Goal: Information Seeking & Learning: Learn about a topic

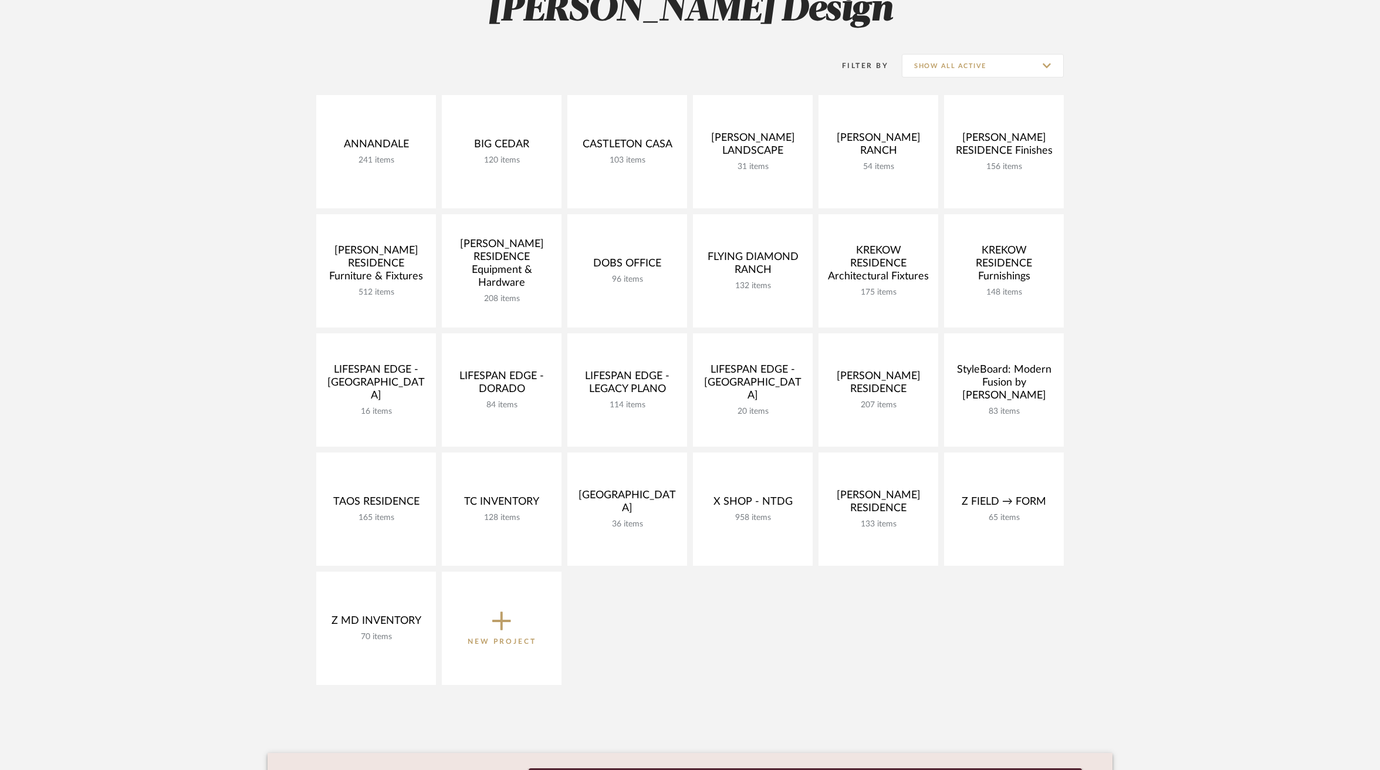
scroll to position [219, 0]
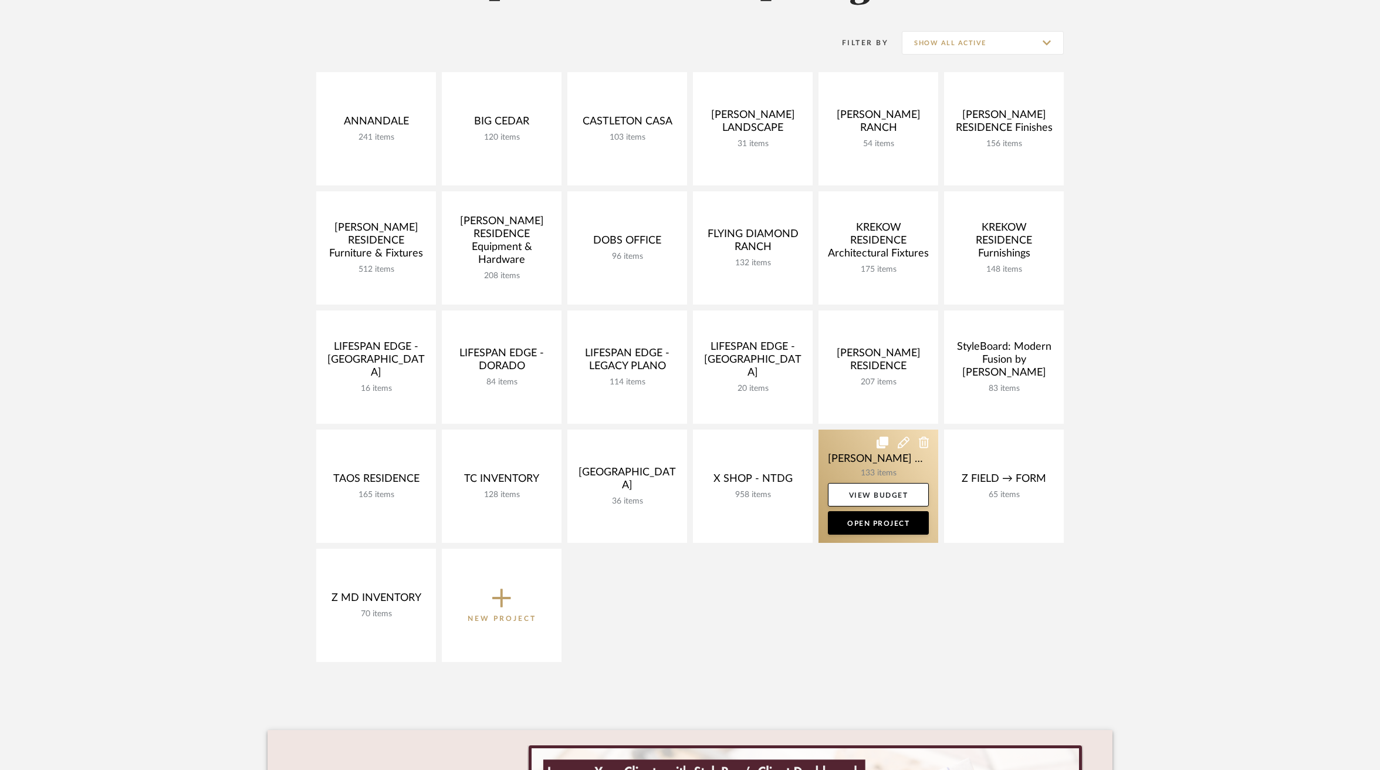
click at [849, 453] on link at bounding box center [878, 485] width 120 height 113
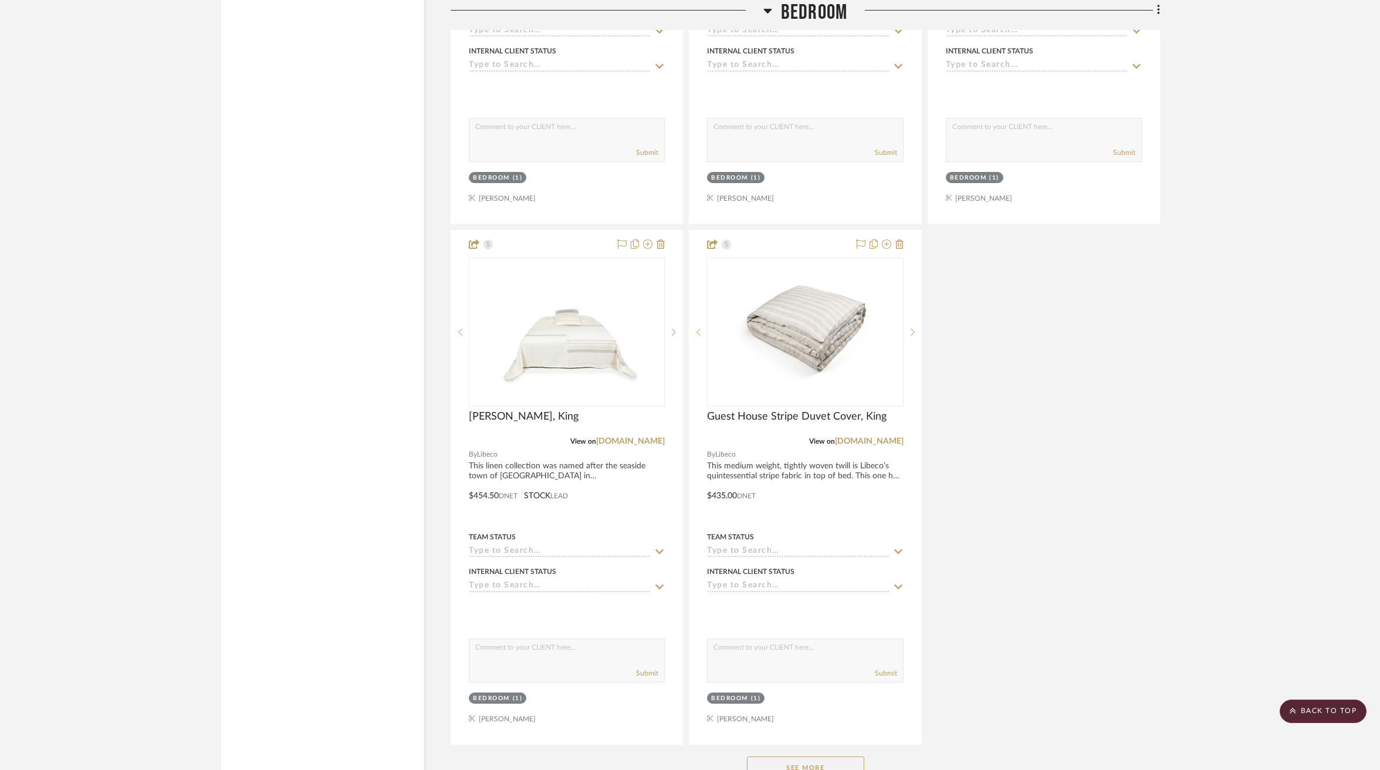
scroll to position [8003, 0]
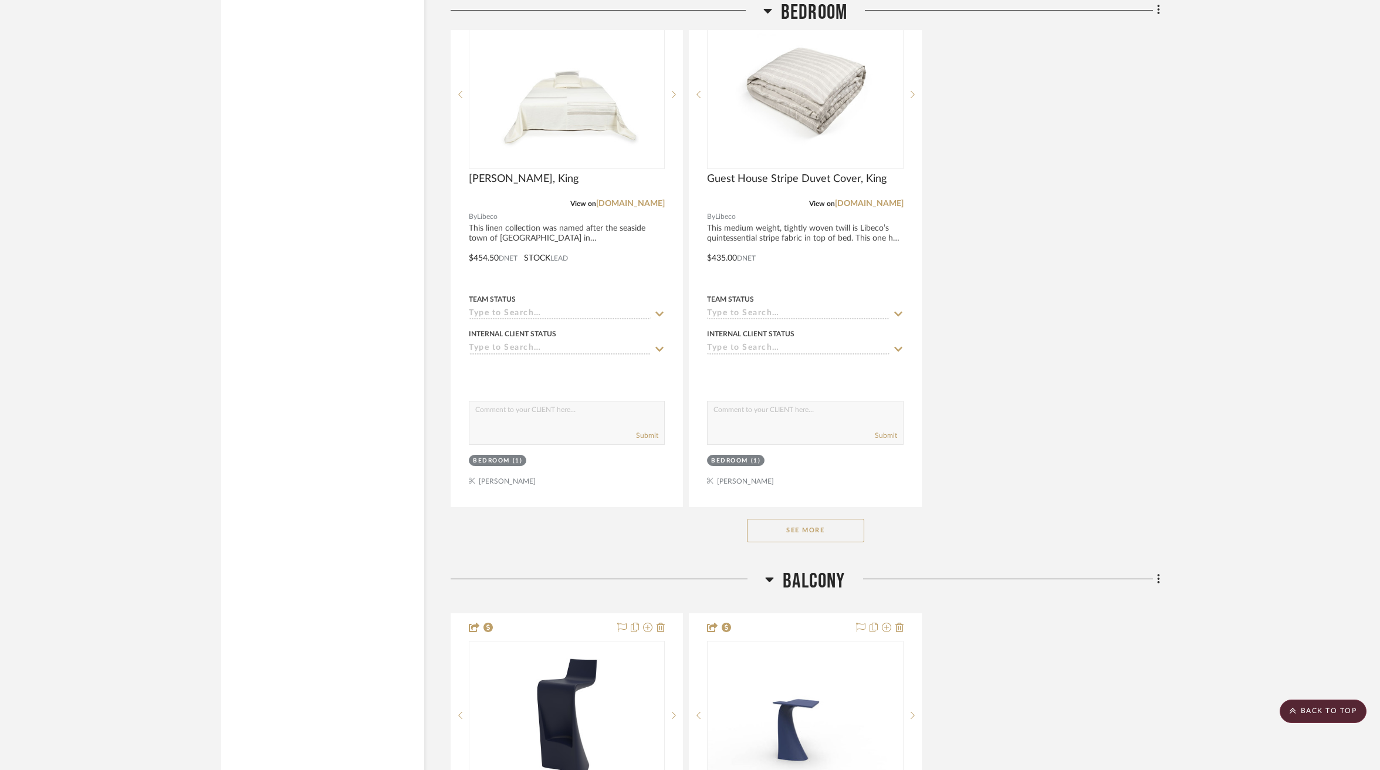
click at [806, 519] on button "See More" at bounding box center [805, 530] width 117 height 23
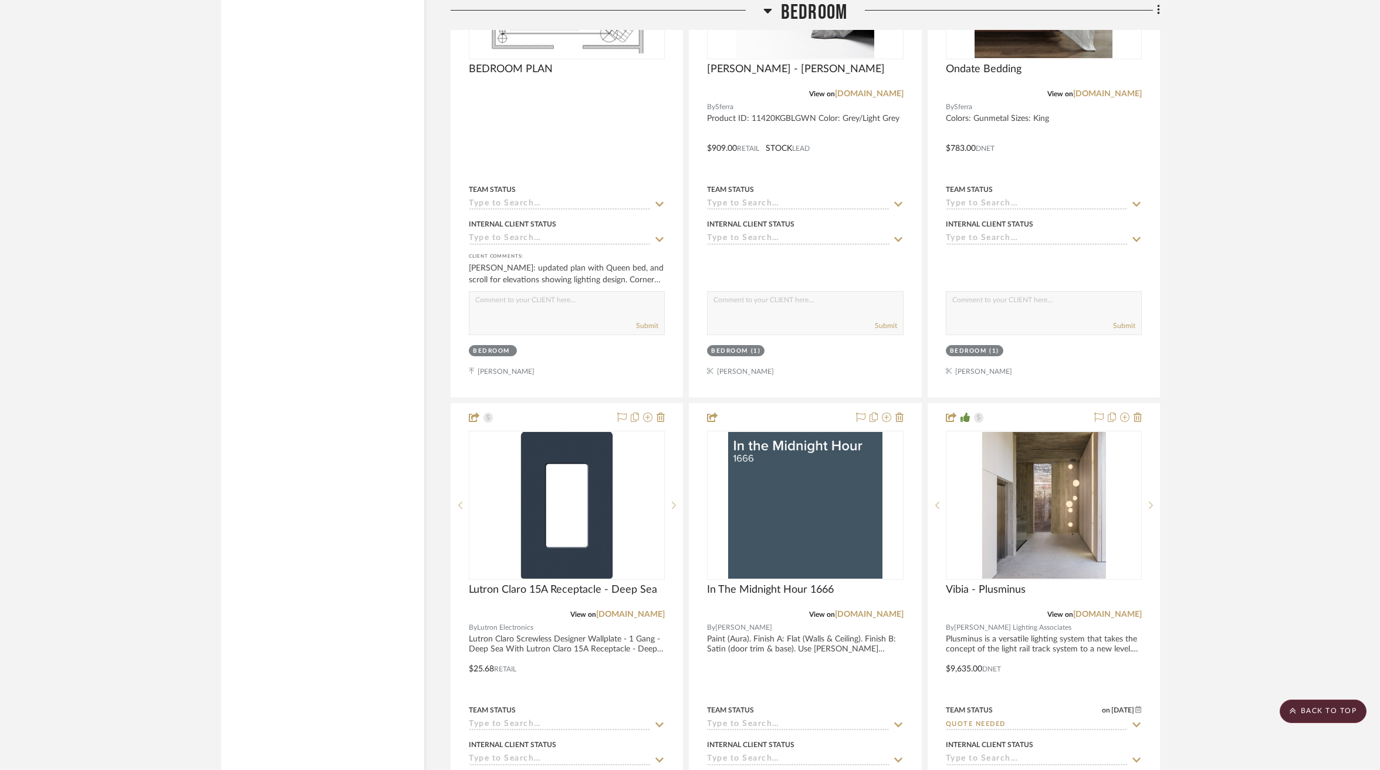
scroll to position [10713, 0]
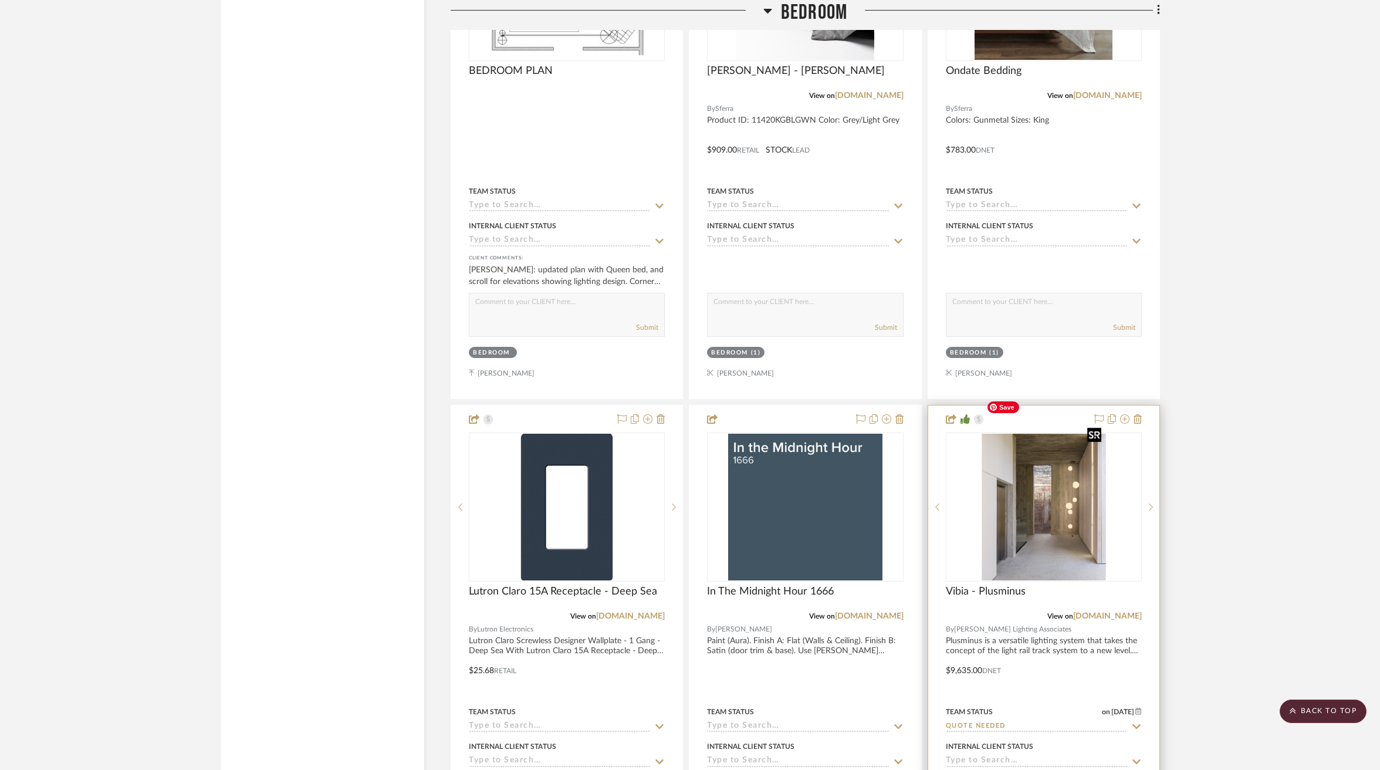
click at [0, 0] on img at bounding box center [0, 0] width 0 height 0
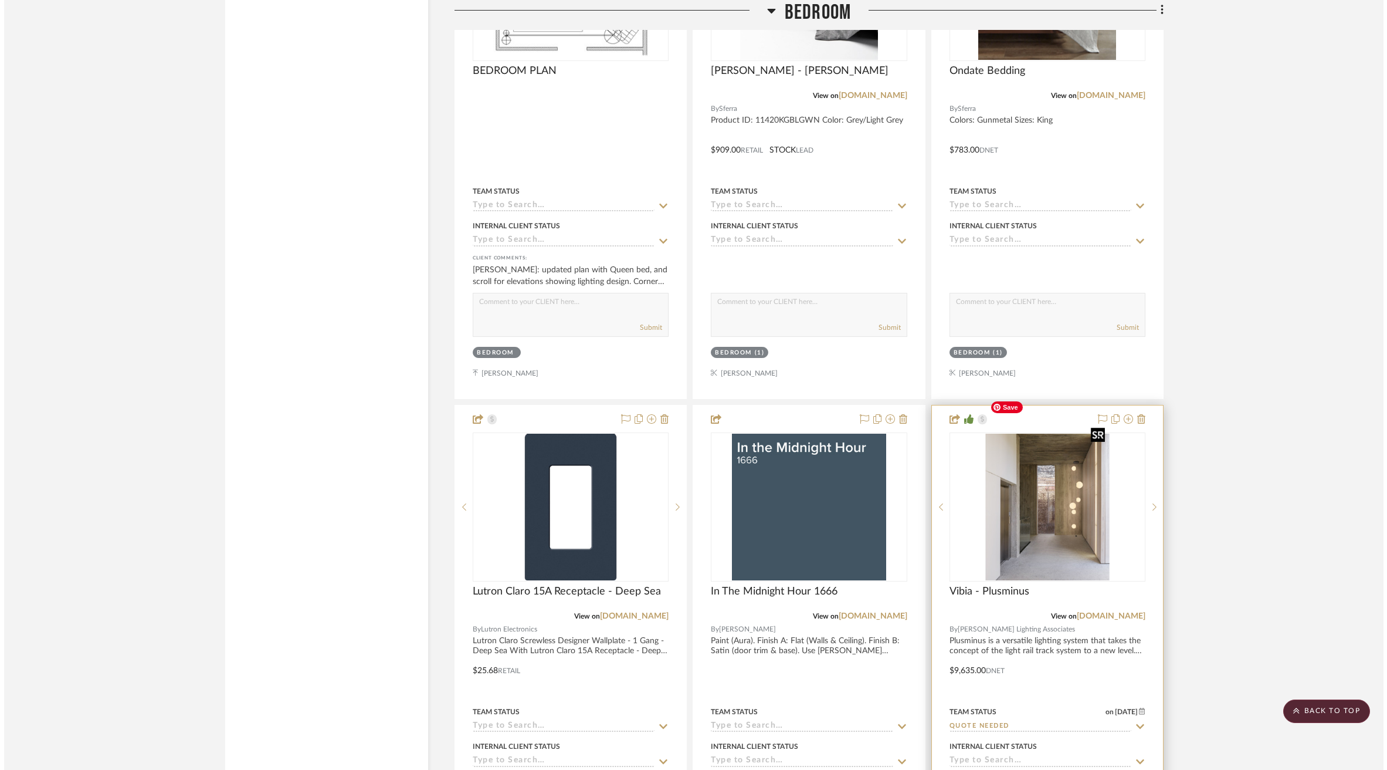
scroll to position [0, 0]
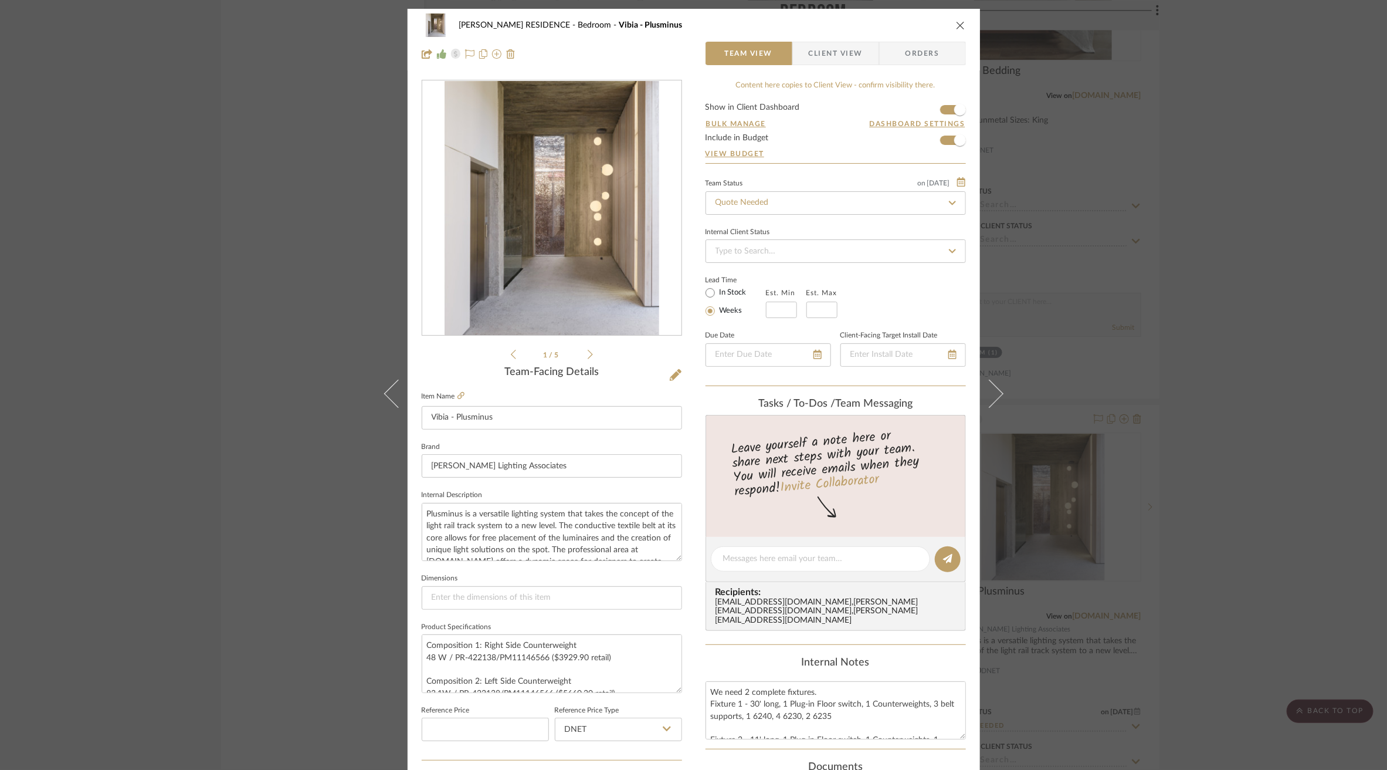
click at [196, 228] on div "[PERSON_NAME] RESIDENCE Bedroom Vibia - Plusminus Team View Client View Orders …" at bounding box center [693, 385] width 1387 height 770
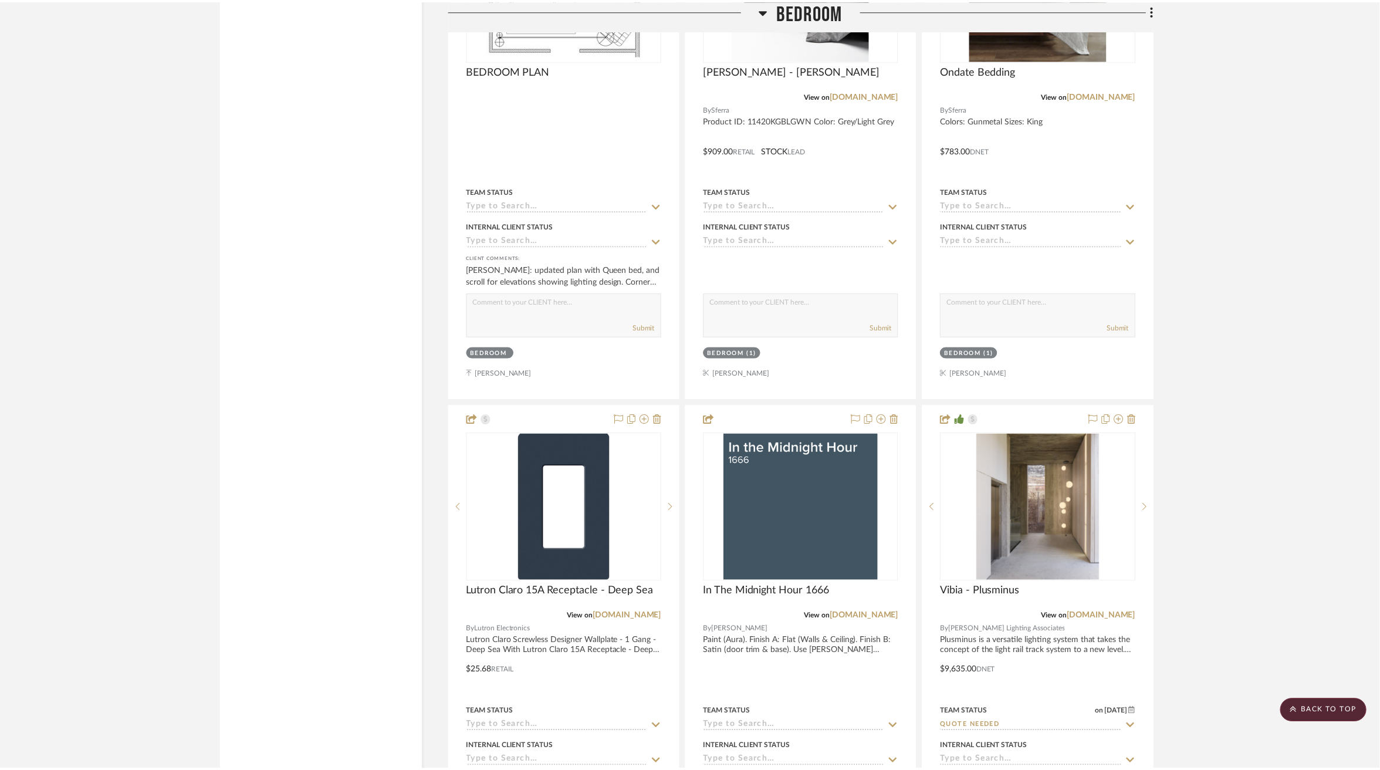
scroll to position [10713, 0]
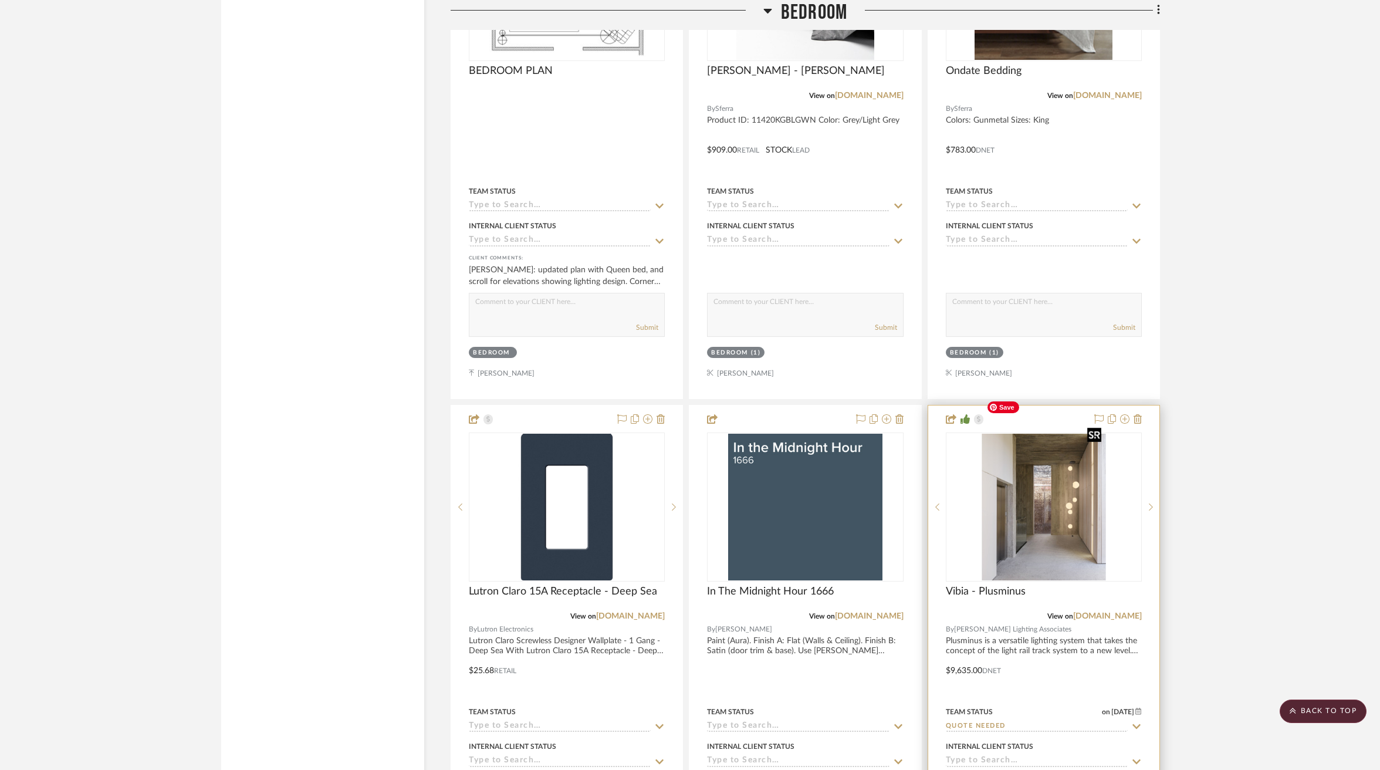
click at [1026, 500] on img "0" at bounding box center [1043, 507] width 124 height 147
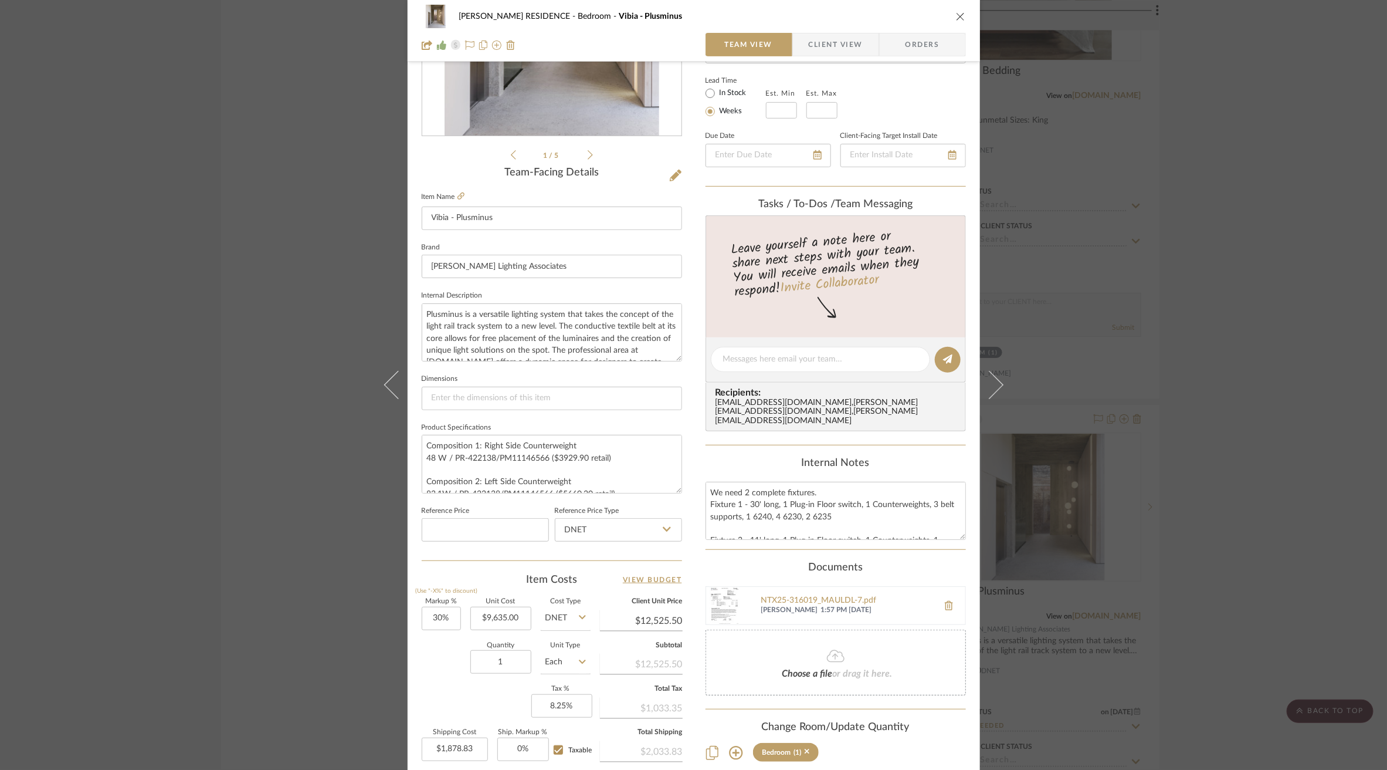
scroll to position [319, 0]
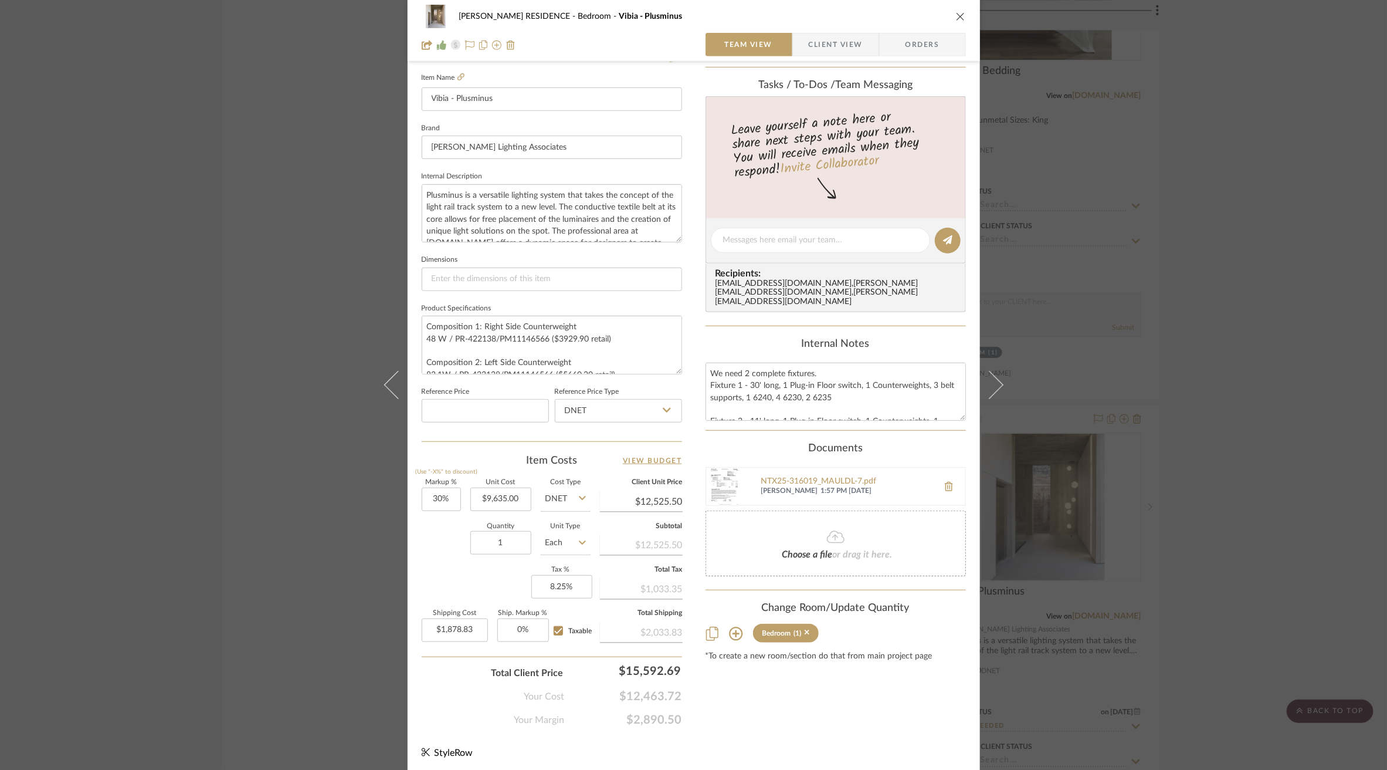
click at [1225, 268] on div "[PERSON_NAME] RESIDENCE Bedroom Vibia - Plusminus Team View Client View Orders …" at bounding box center [693, 385] width 1387 height 770
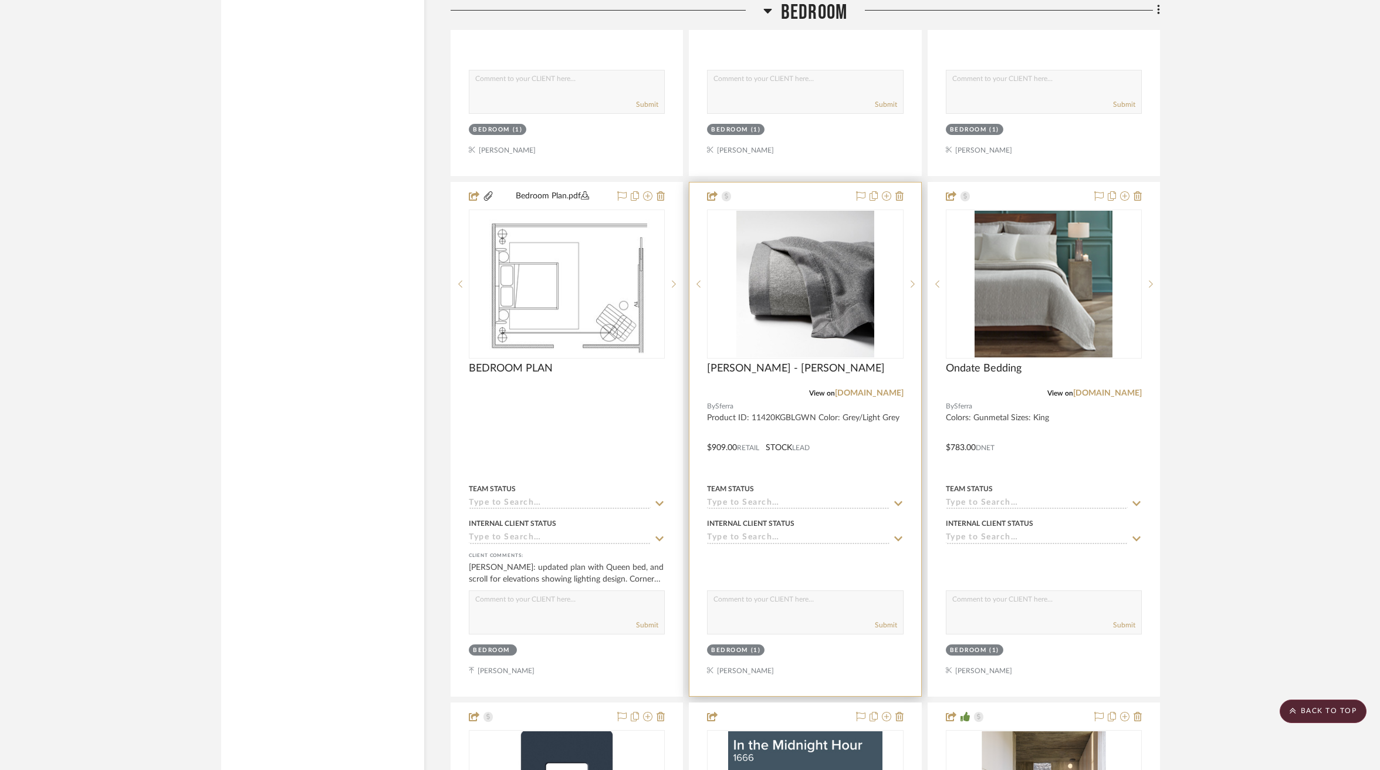
scroll to position [10411, 0]
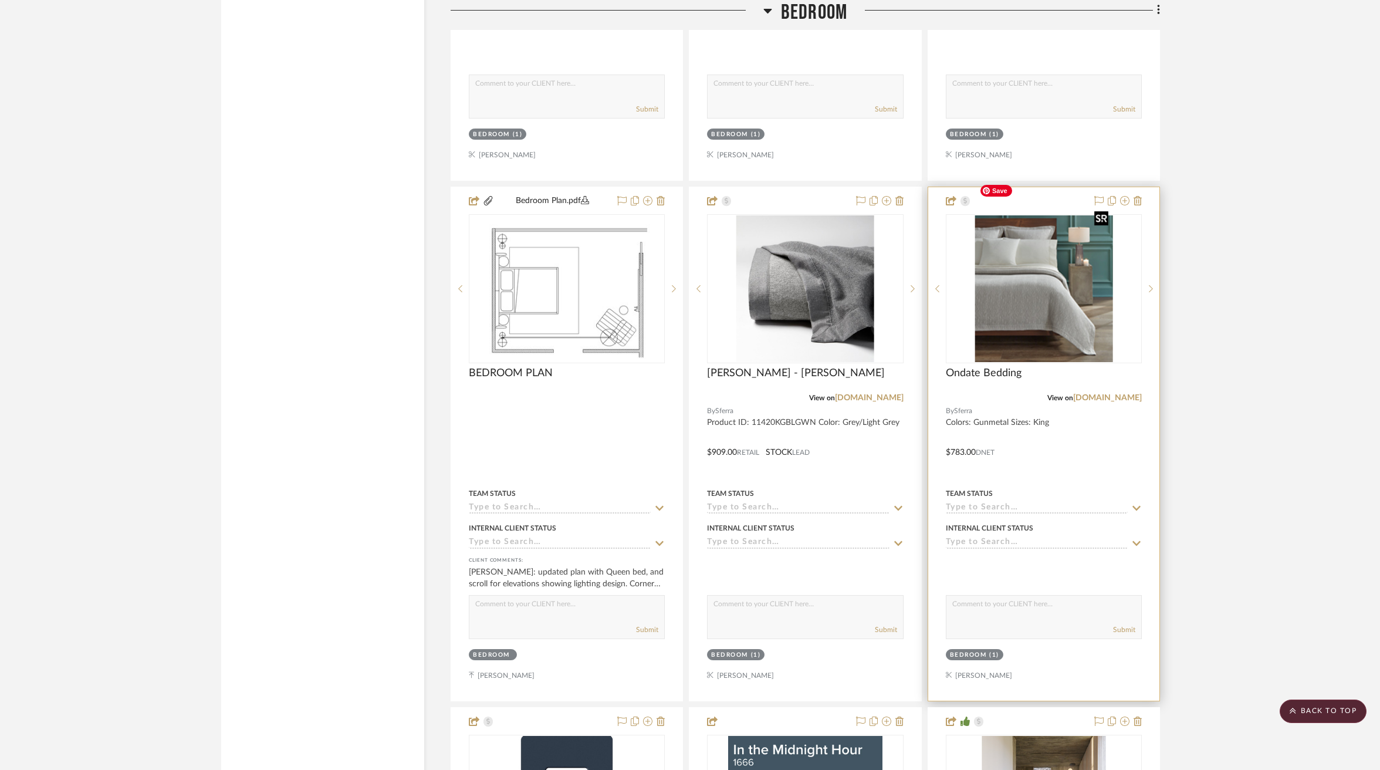
click at [0, 0] on img at bounding box center [0, 0] width 0 height 0
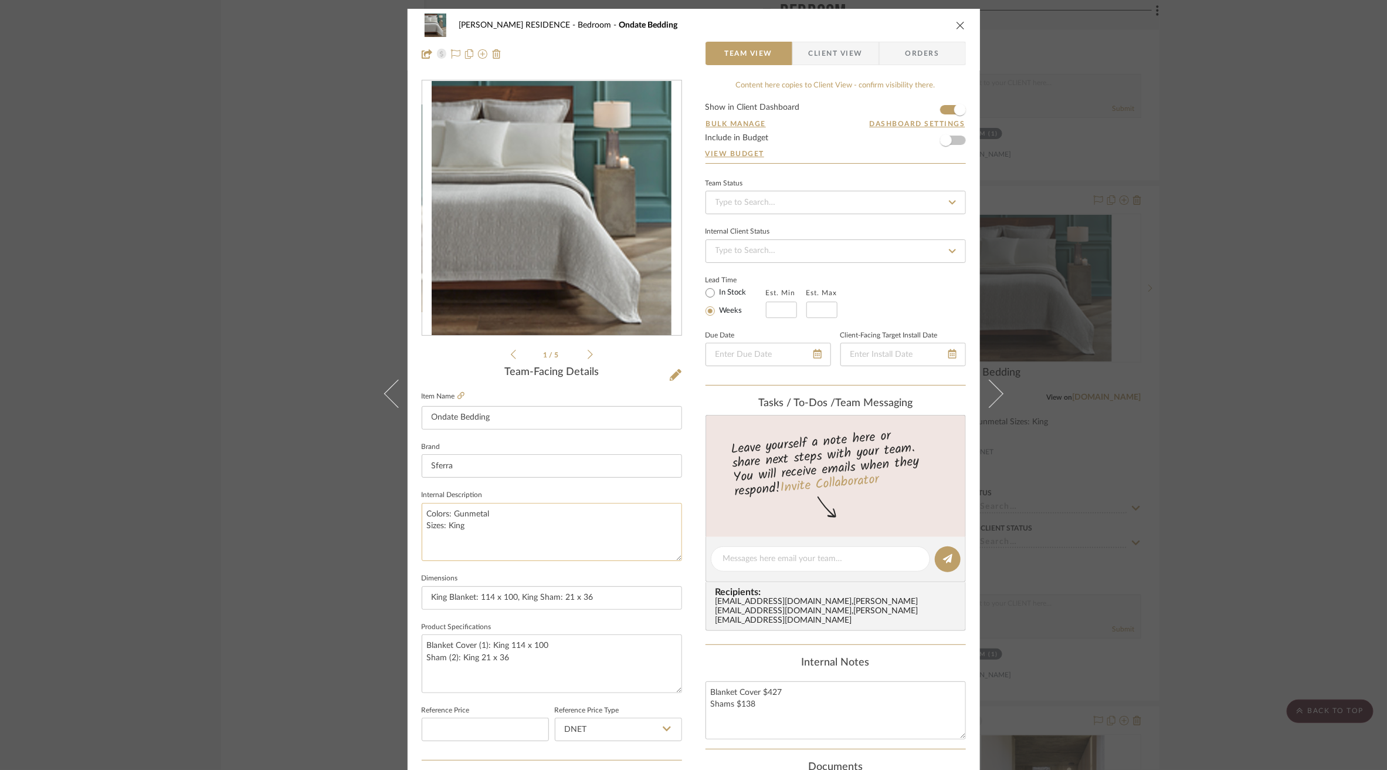
scroll to position [319, 0]
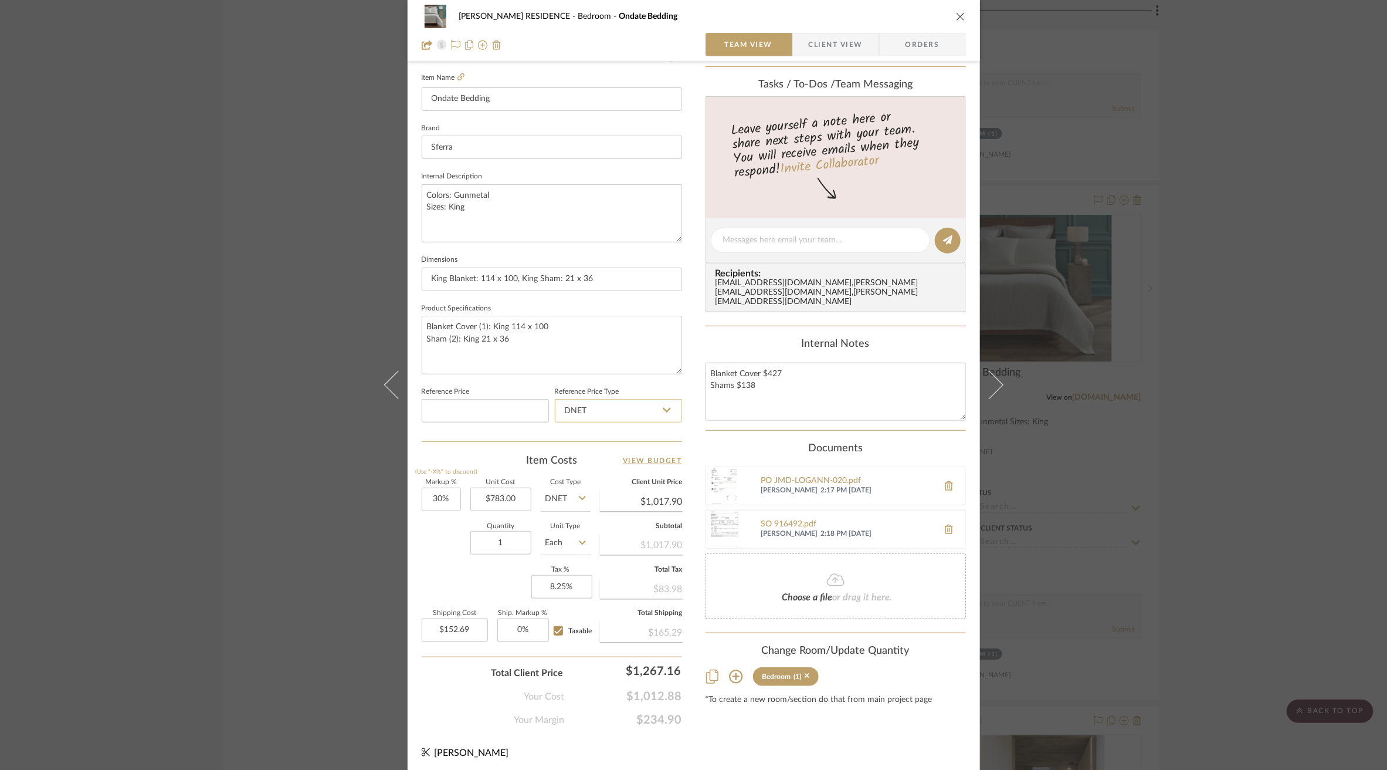
click at [594, 407] on input "DNET" at bounding box center [618, 410] width 127 height 23
click at [544, 384] on fieldset "Reference Price" at bounding box center [485, 403] width 127 height 39
click at [815, 52] on span "Client View" at bounding box center [836, 44] width 54 height 23
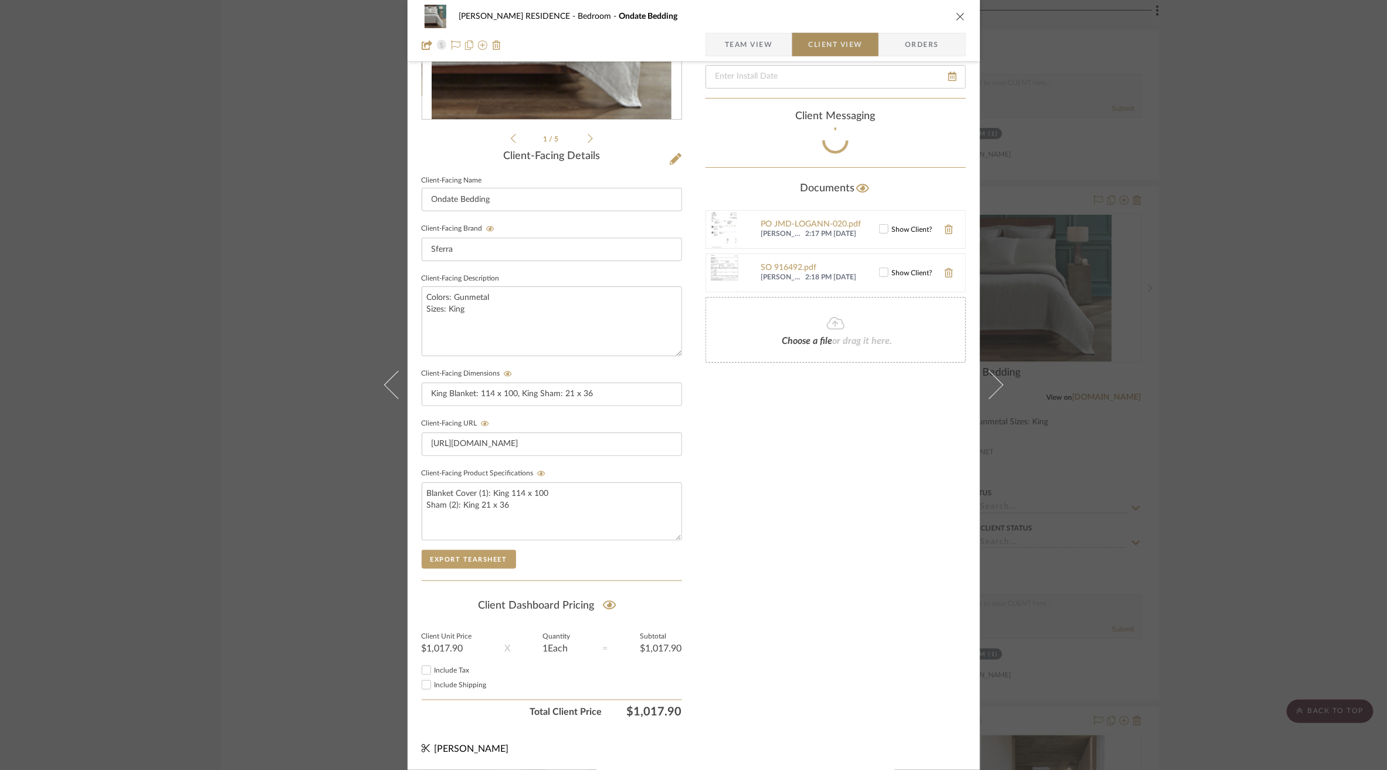
scroll to position [211, 0]
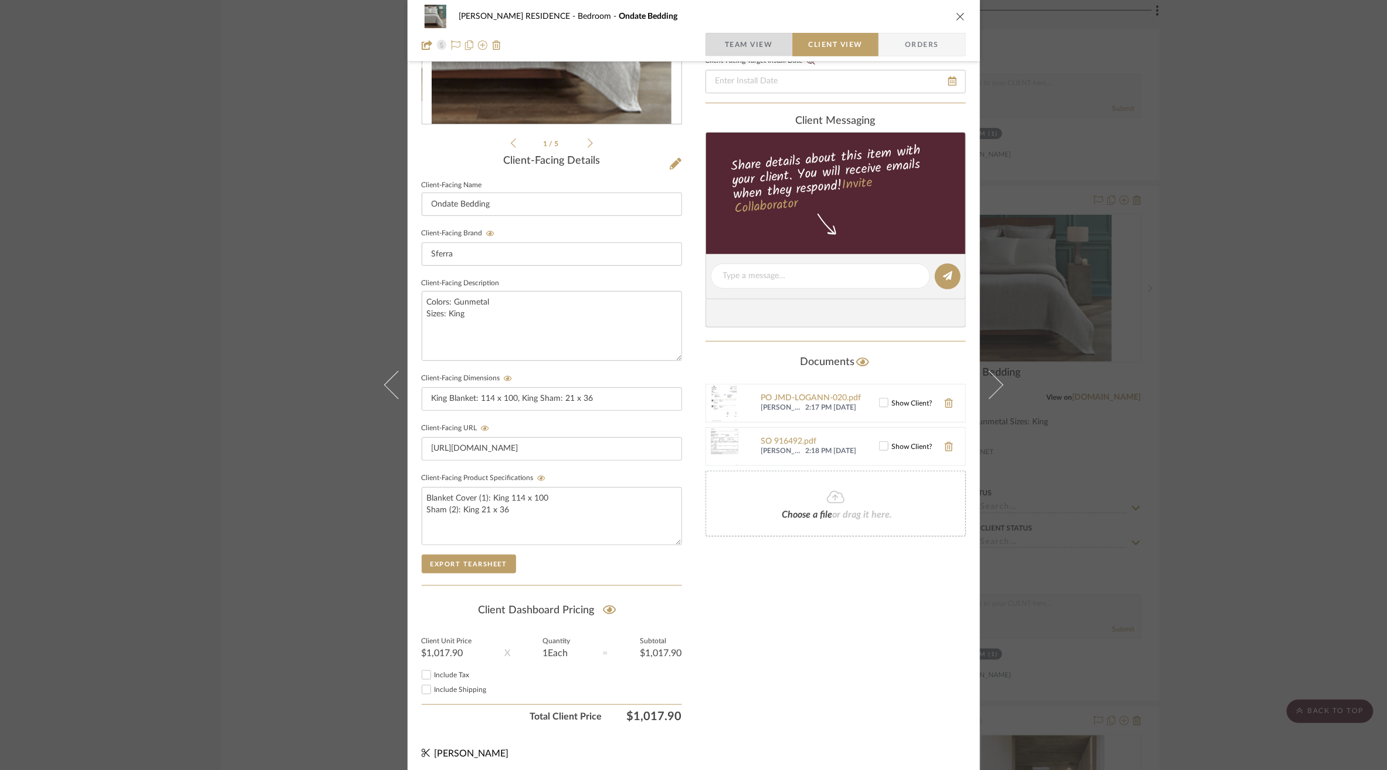
click at [746, 52] on span "Team View" at bounding box center [749, 44] width 48 height 23
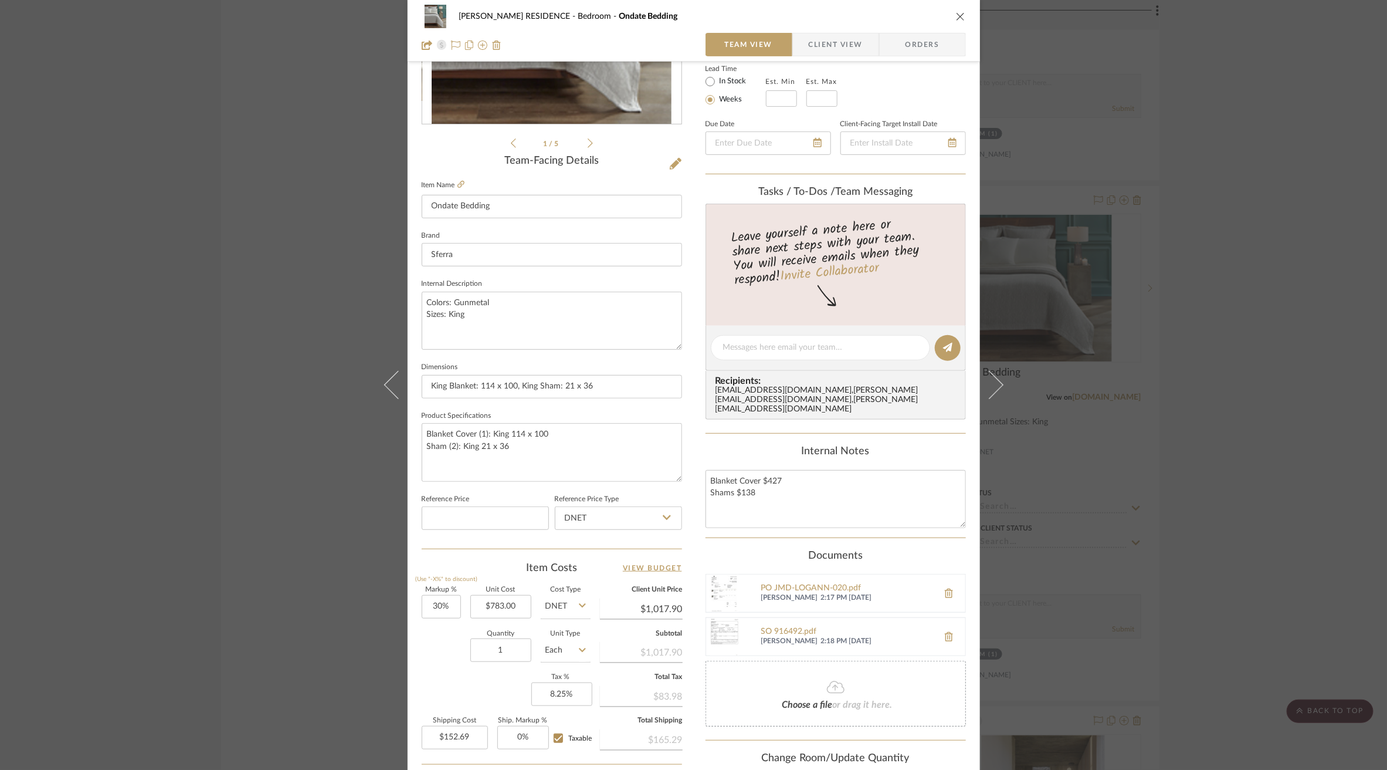
click at [266, 250] on div "[PERSON_NAME] RESIDENCE Bedroom Ondate Bedding Team View Client View Orders 1 /…" at bounding box center [693, 385] width 1387 height 770
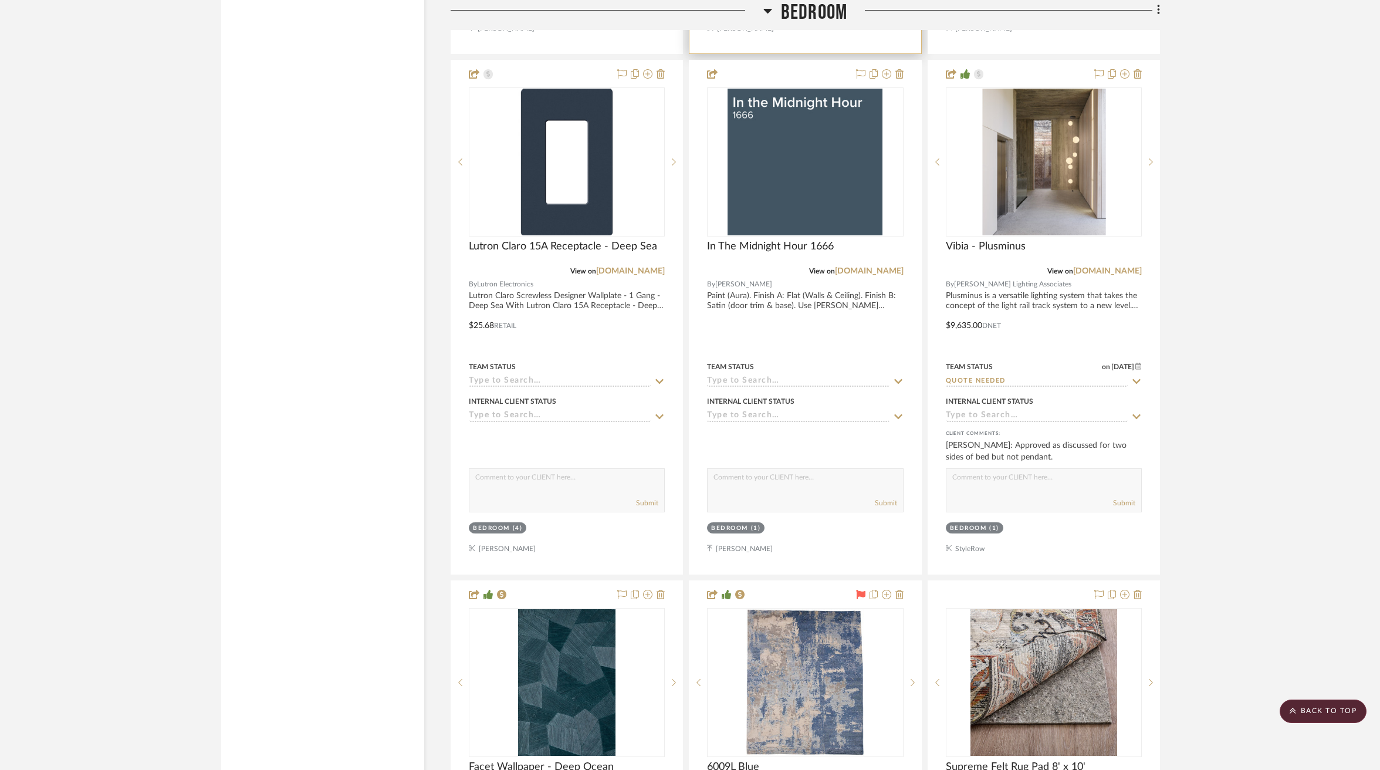
scroll to position [11069, 0]
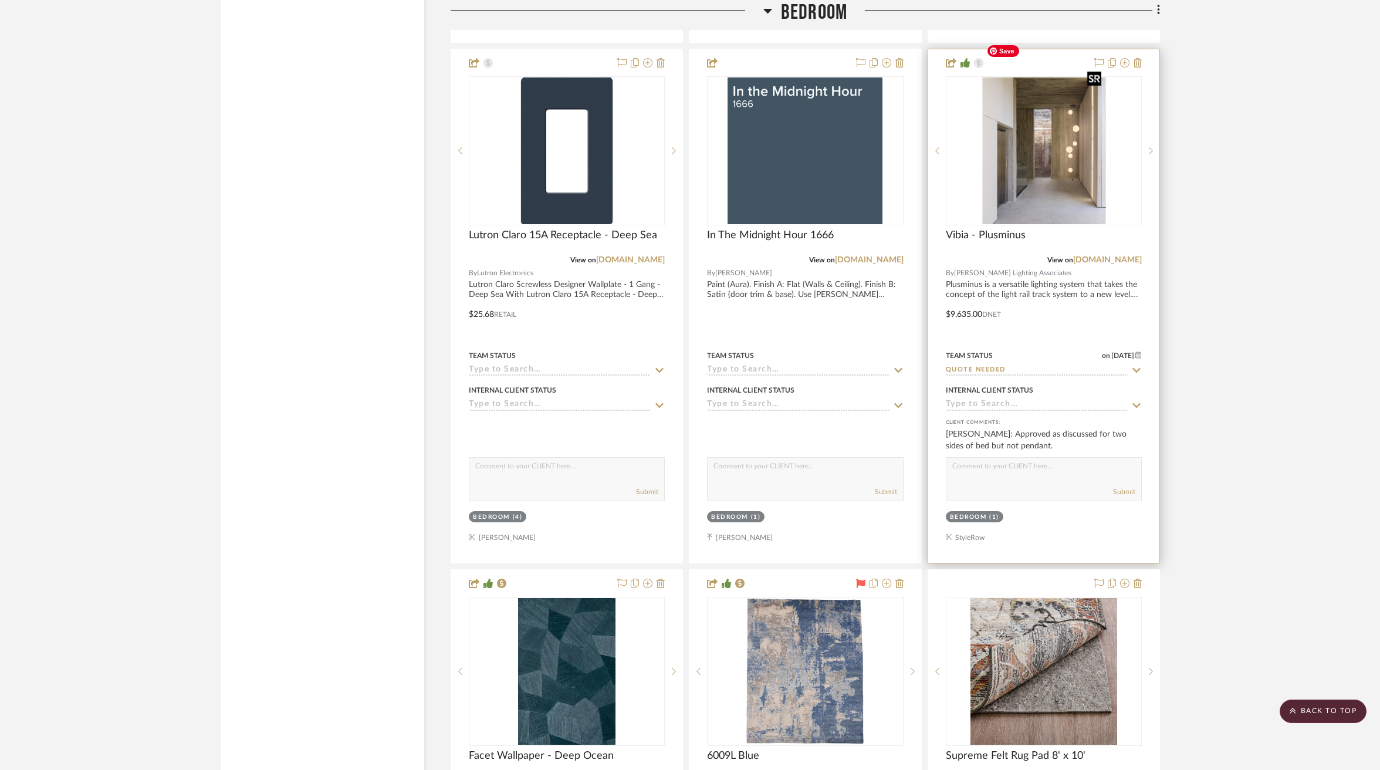
click at [1104, 140] on img "0" at bounding box center [1043, 150] width 124 height 147
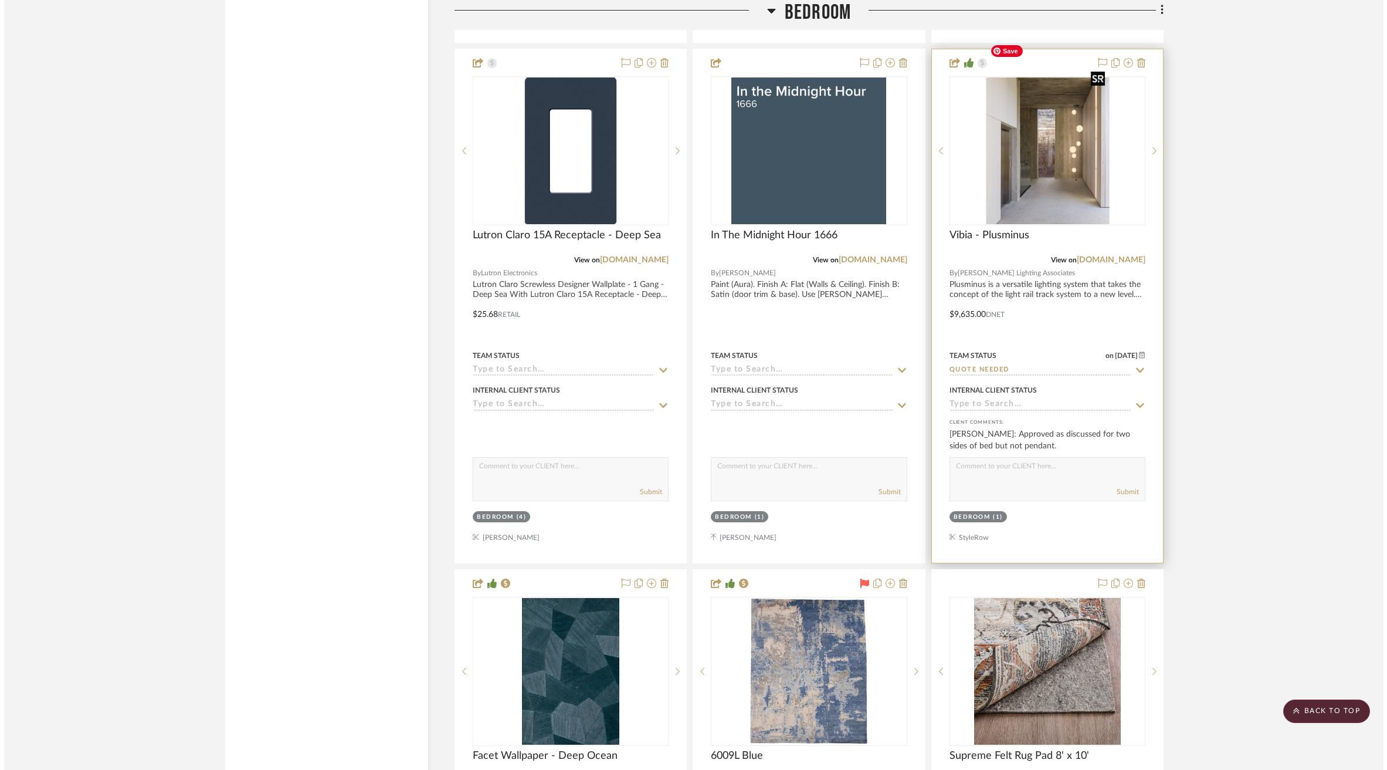
scroll to position [0, 0]
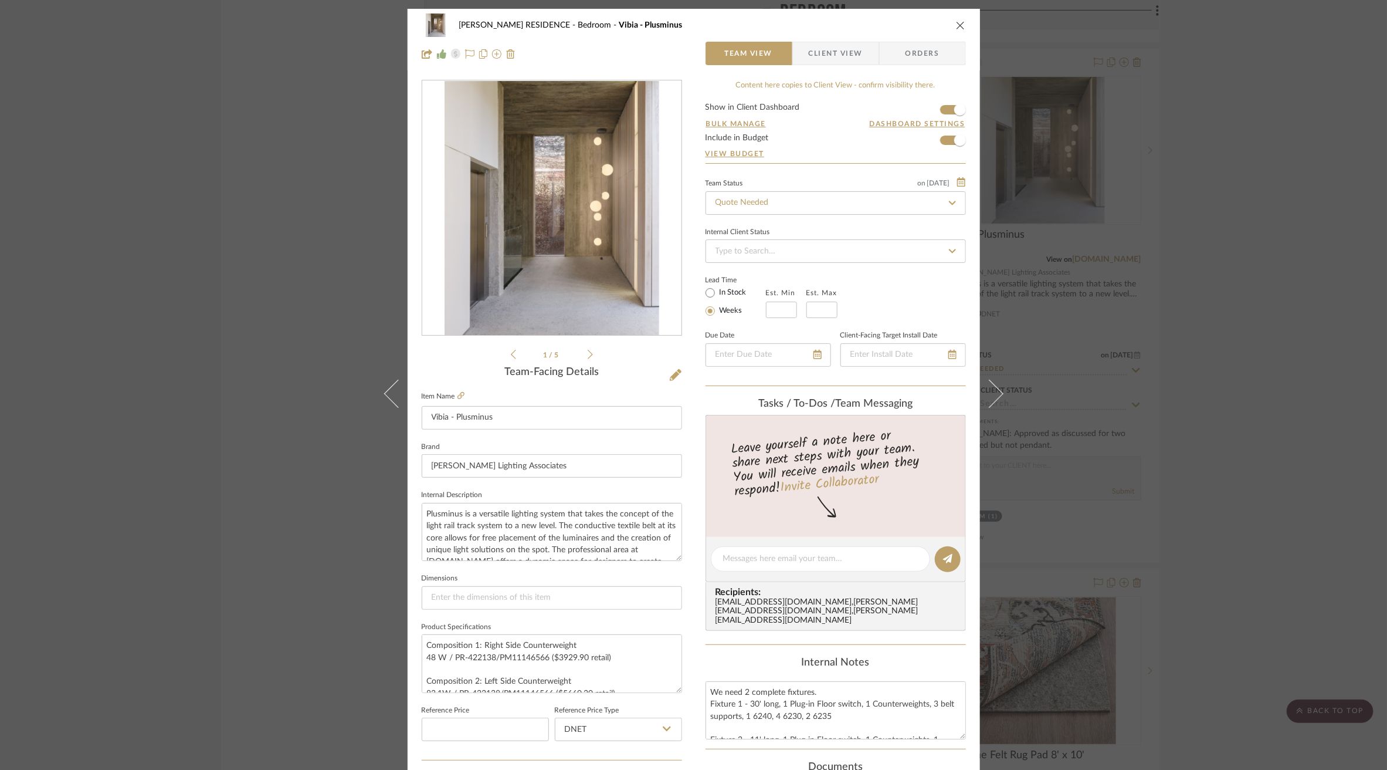
click at [588, 355] on icon at bounding box center [590, 354] width 5 height 11
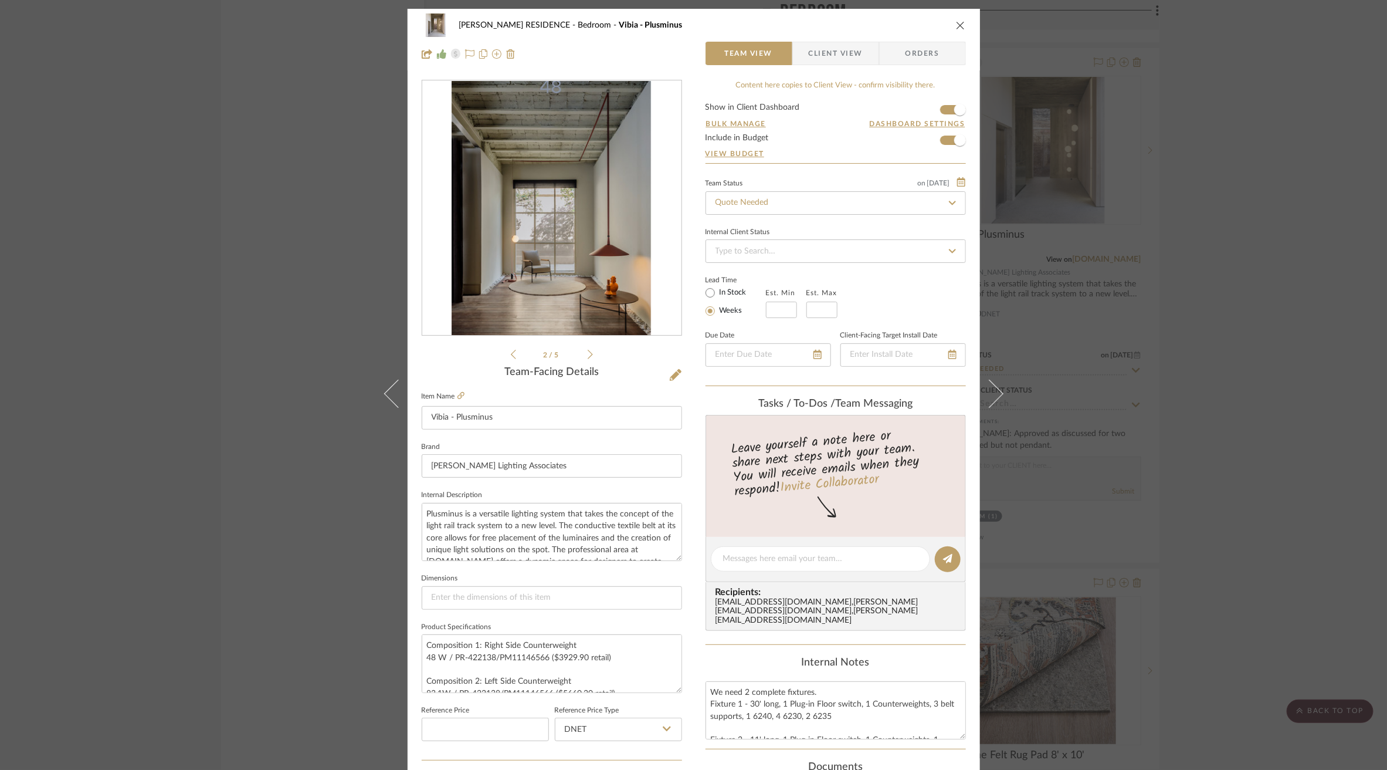
click at [588, 354] on icon at bounding box center [590, 354] width 5 height 11
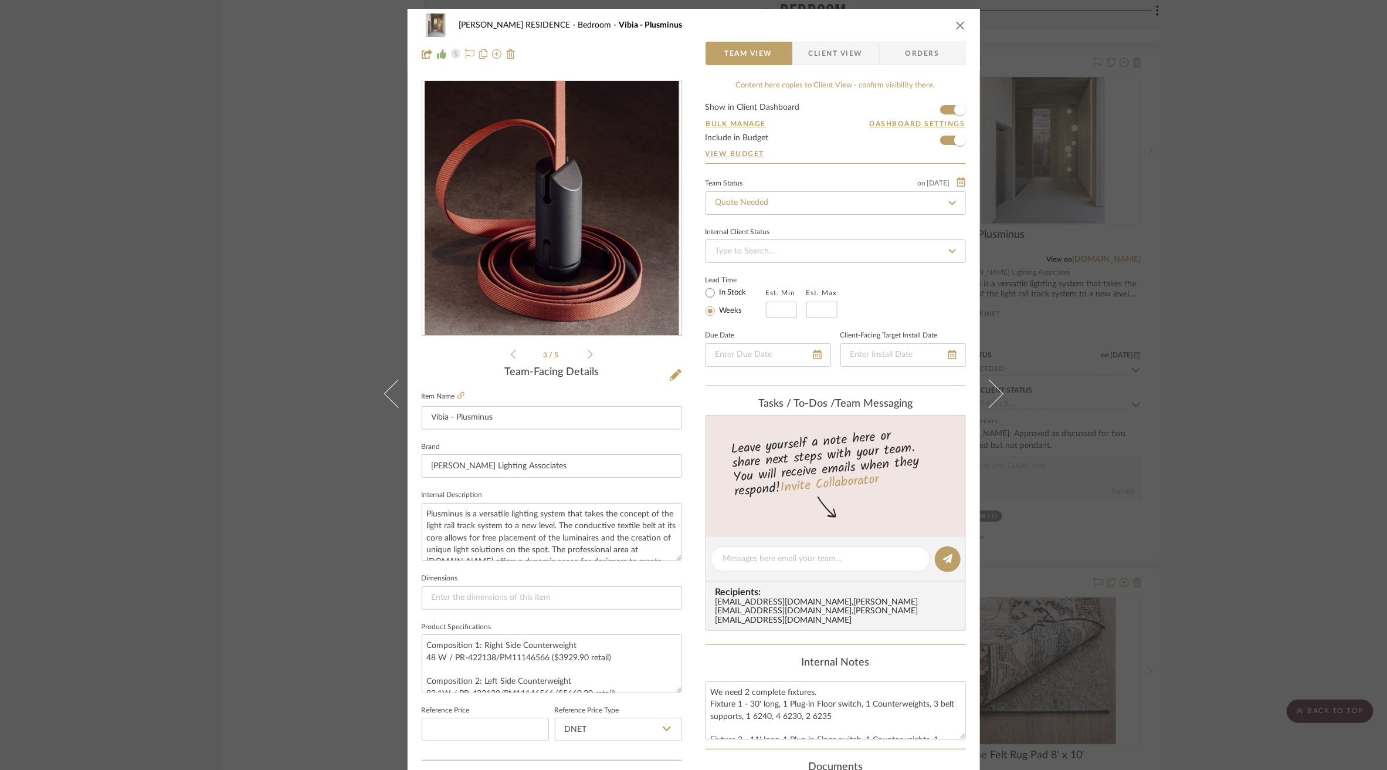
click at [588, 354] on icon at bounding box center [590, 354] width 5 height 11
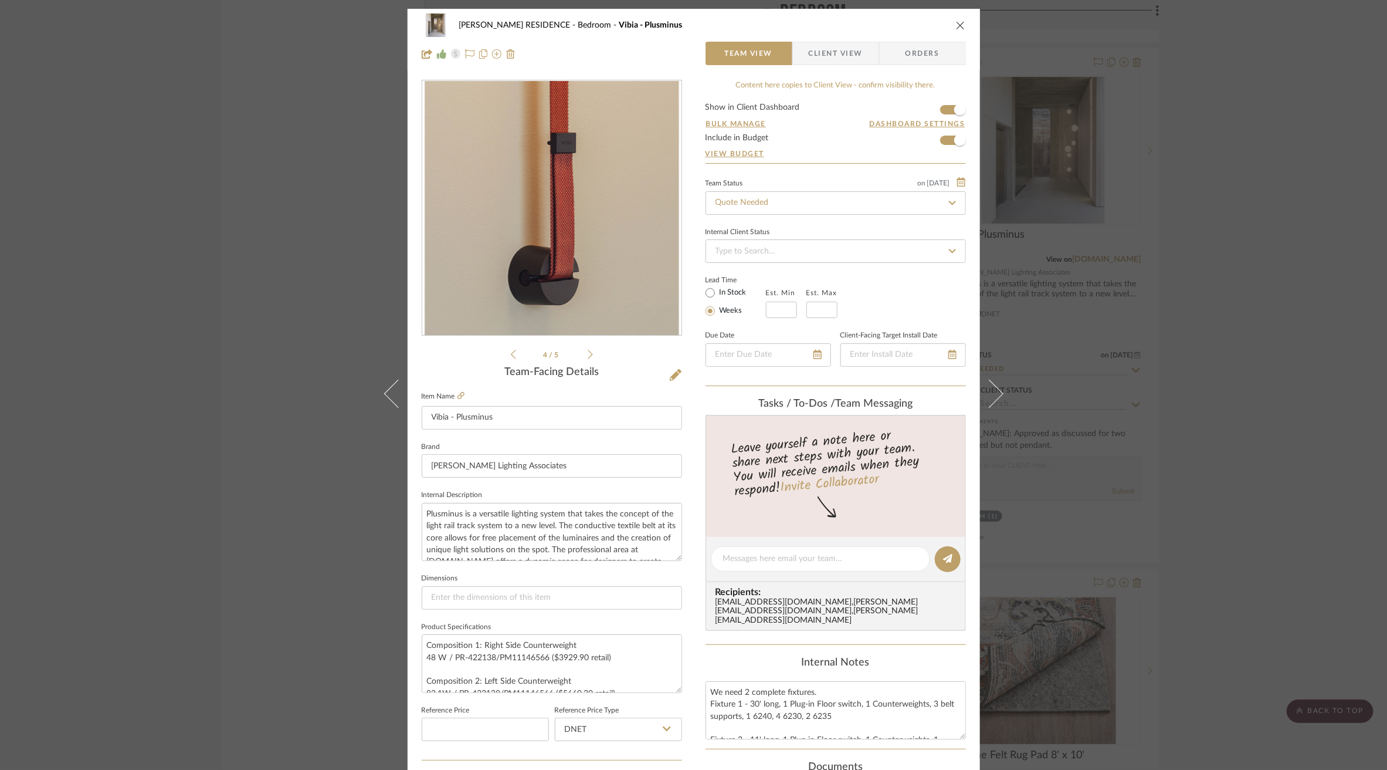
click at [588, 354] on icon at bounding box center [590, 354] width 5 height 11
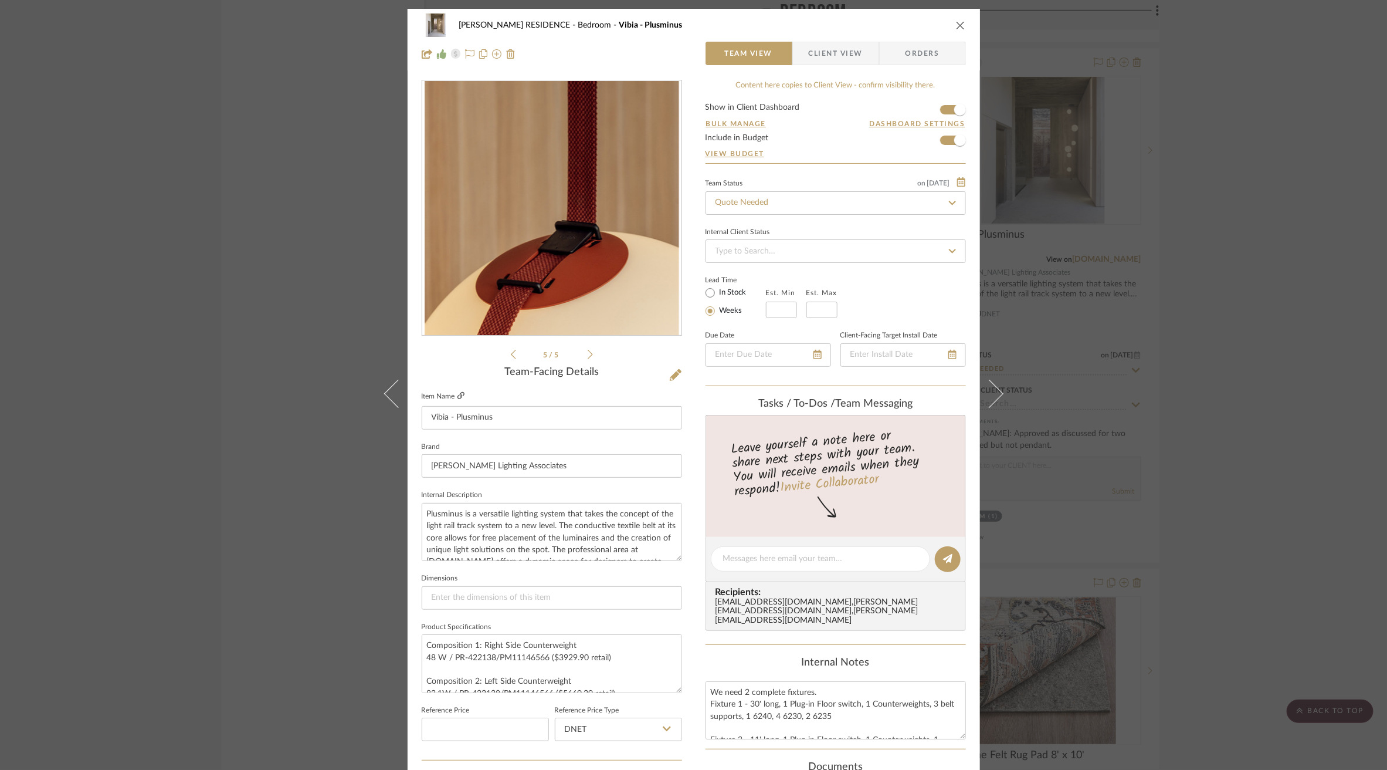
click at [459, 392] on icon at bounding box center [461, 395] width 7 height 7
click at [238, 443] on div "[PERSON_NAME] RESIDENCE Bedroom Vibia - Plusminus Team View Client View Orders …" at bounding box center [693, 385] width 1387 height 770
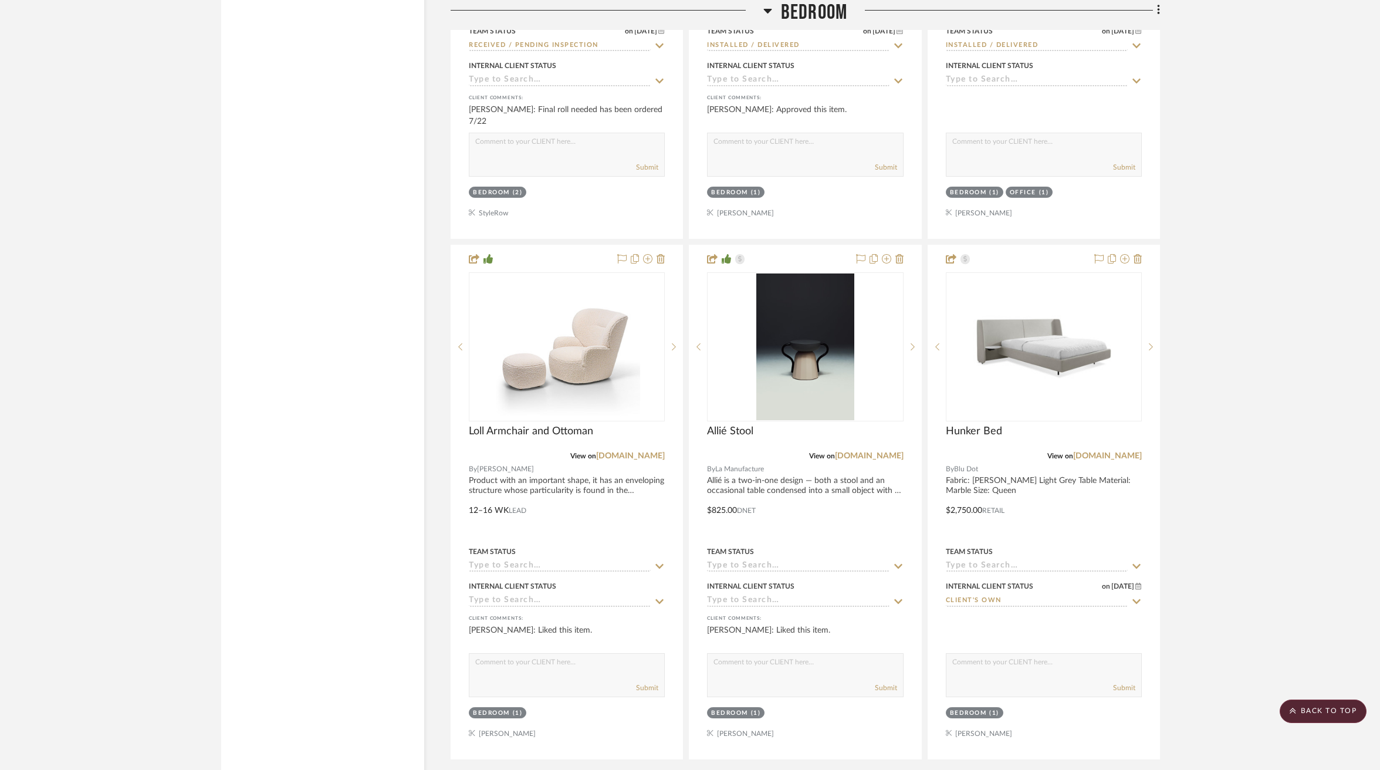
scroll to position [11912, 0]
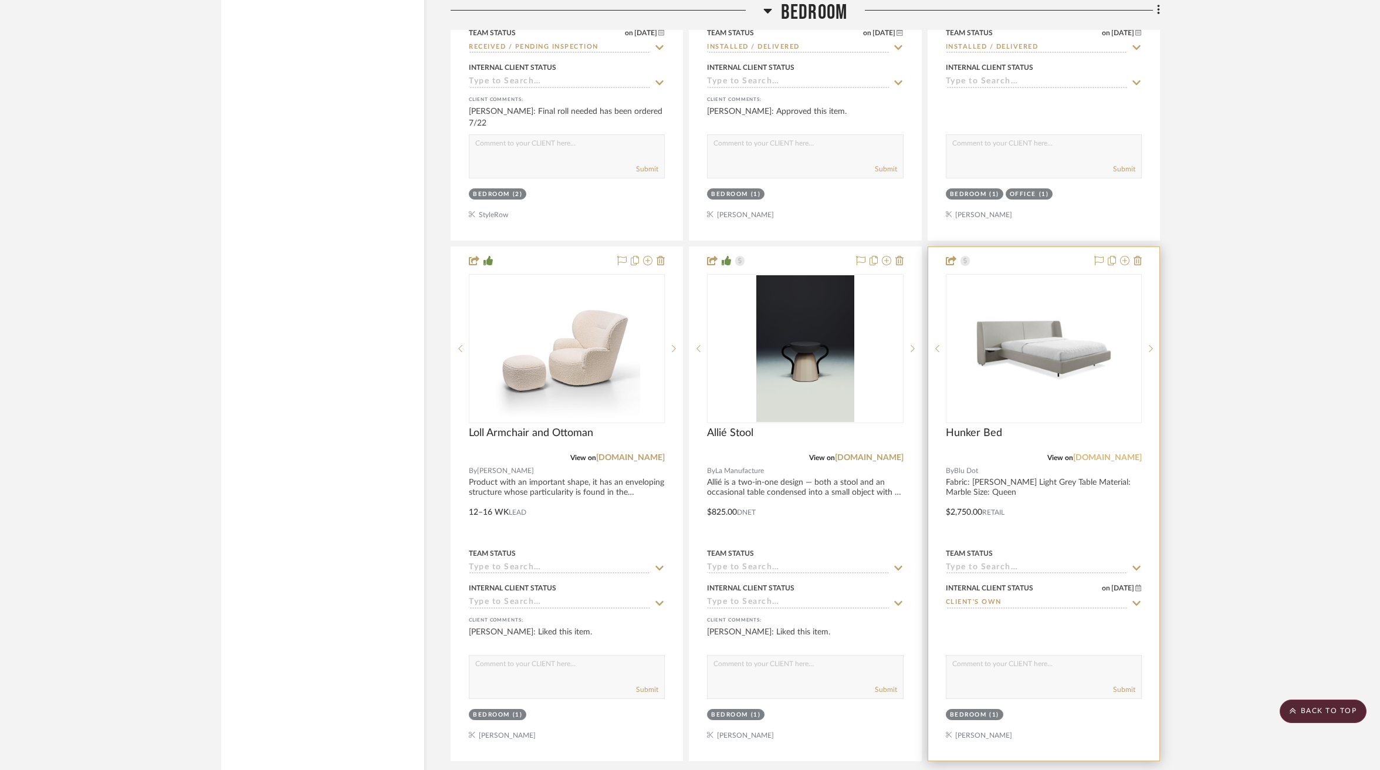
click at [1122, 453] on link "[DOMAIN_NAME]" at bounding box center [1107, 457] width 69 height 8
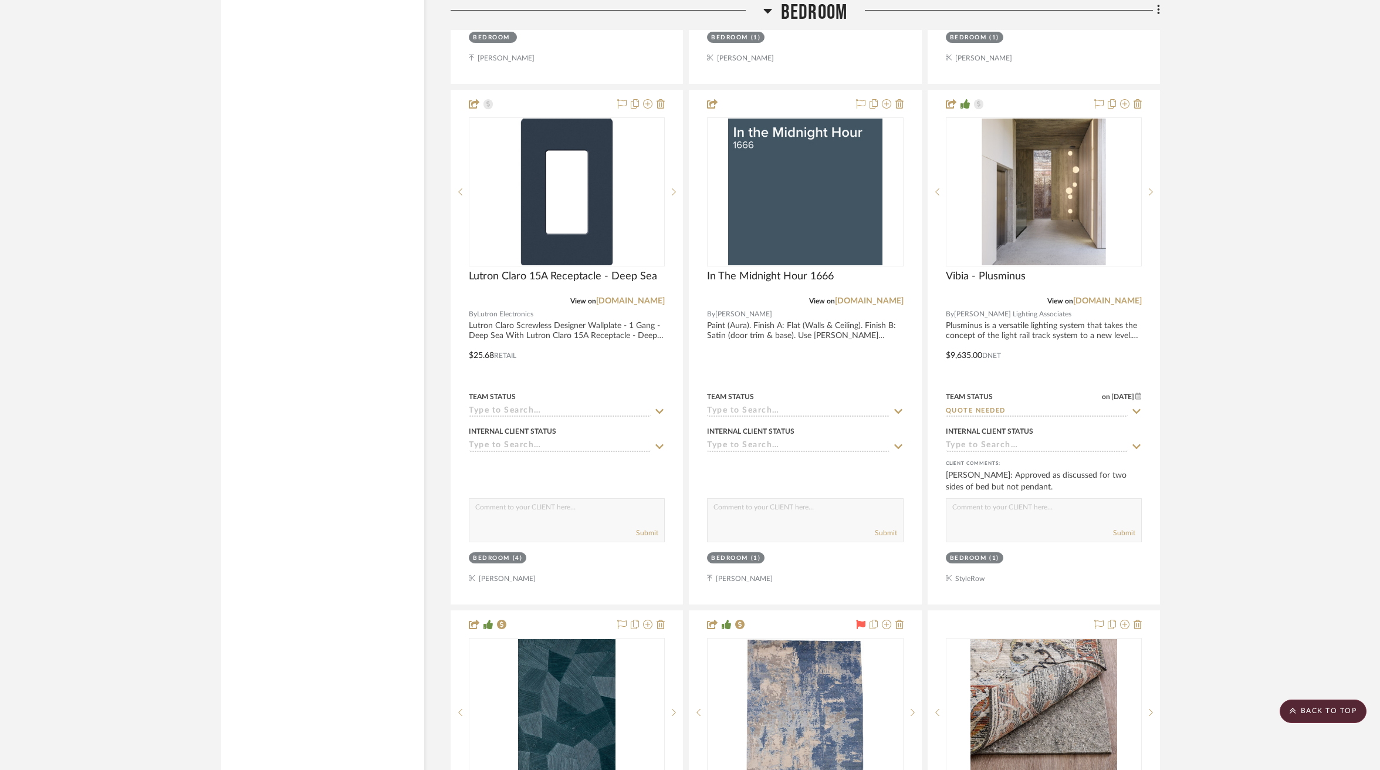
scroll to position [10903, 0]
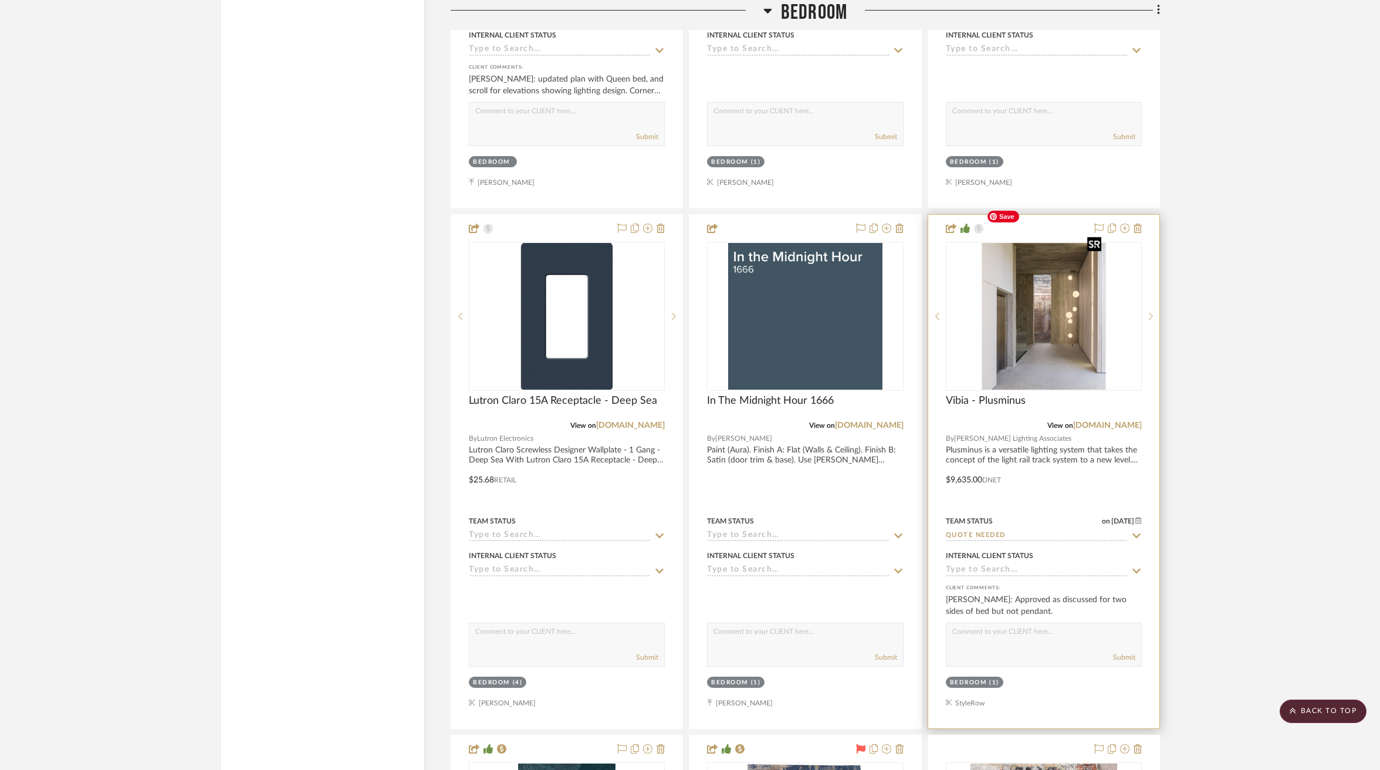
click at [1035, 314] on img "0" at bounding box center [1043, 316] width 124 height 147
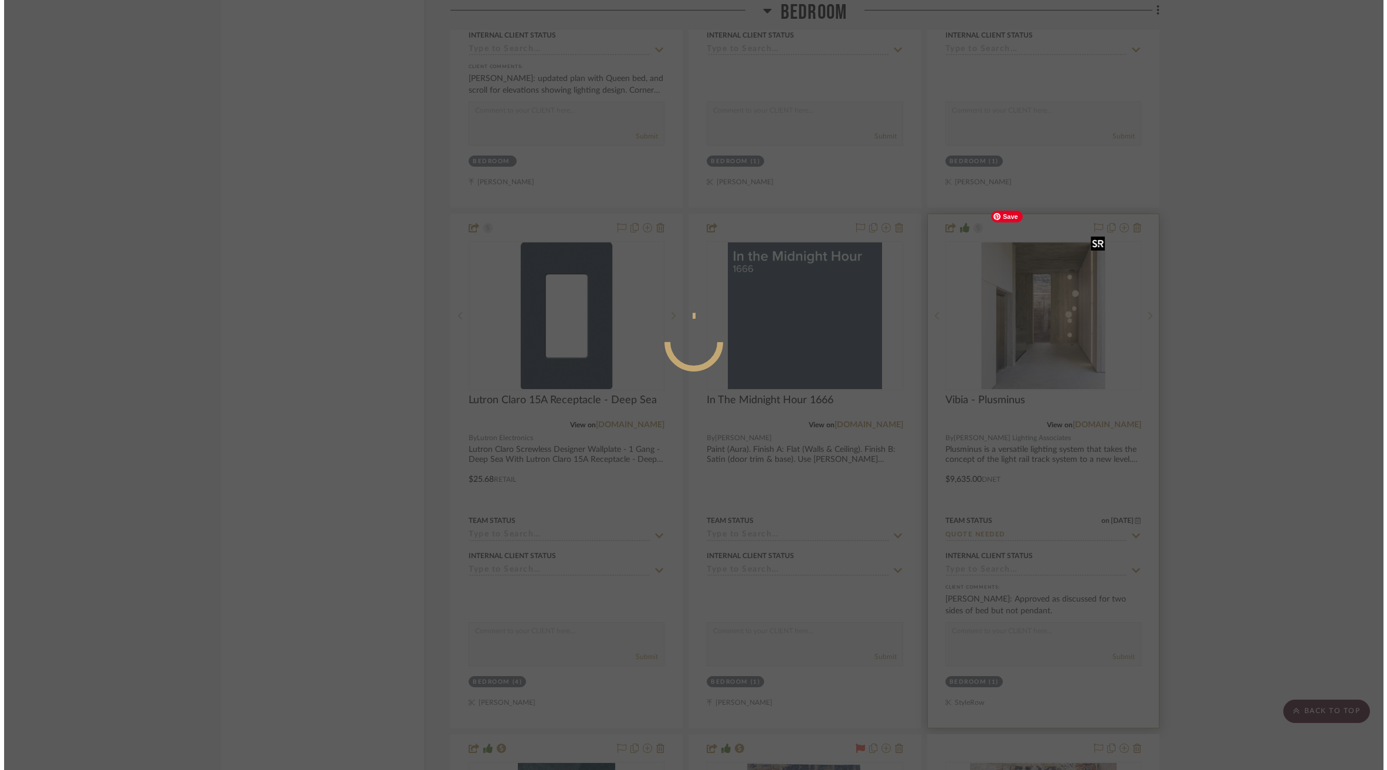
scroll to position [0, 0]
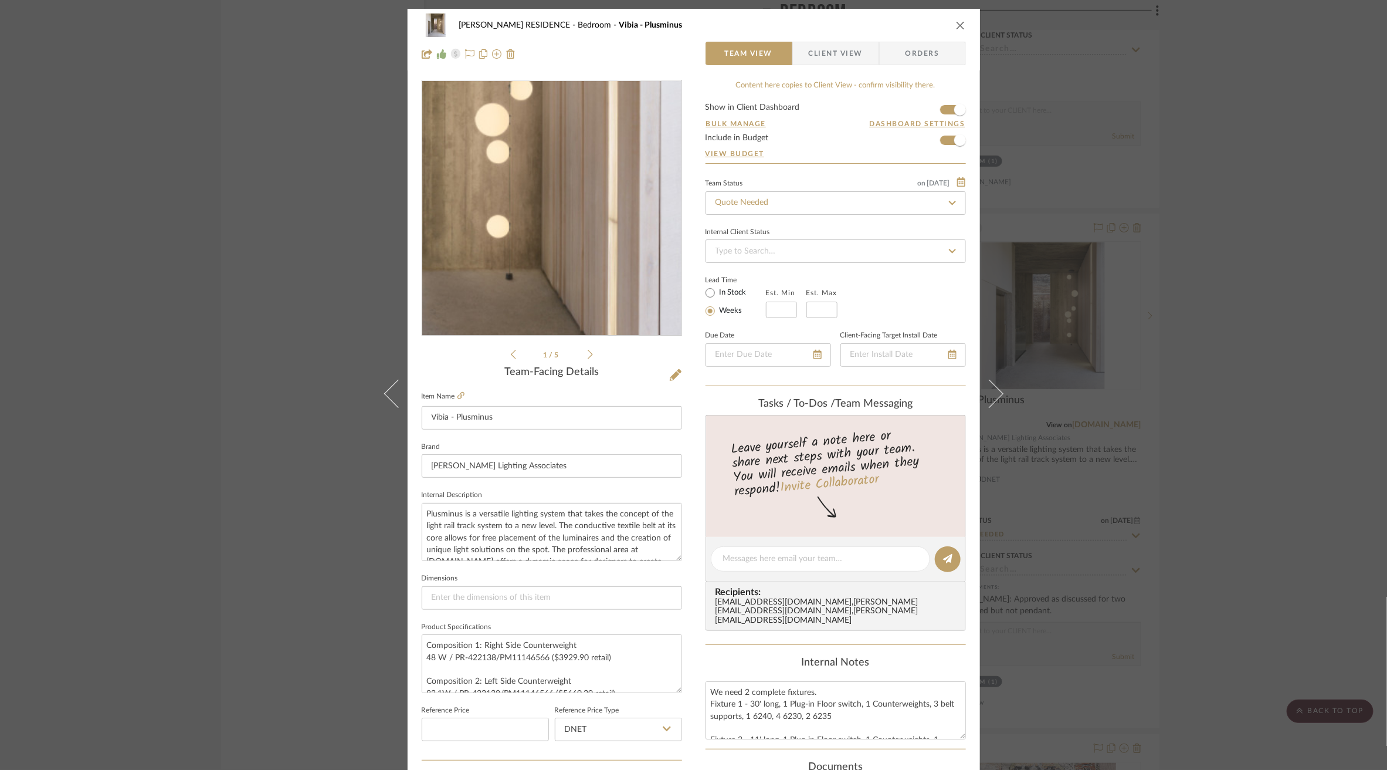
click at [614, 235] on img "0" at bounding box center [551, 208] width 215 height 255
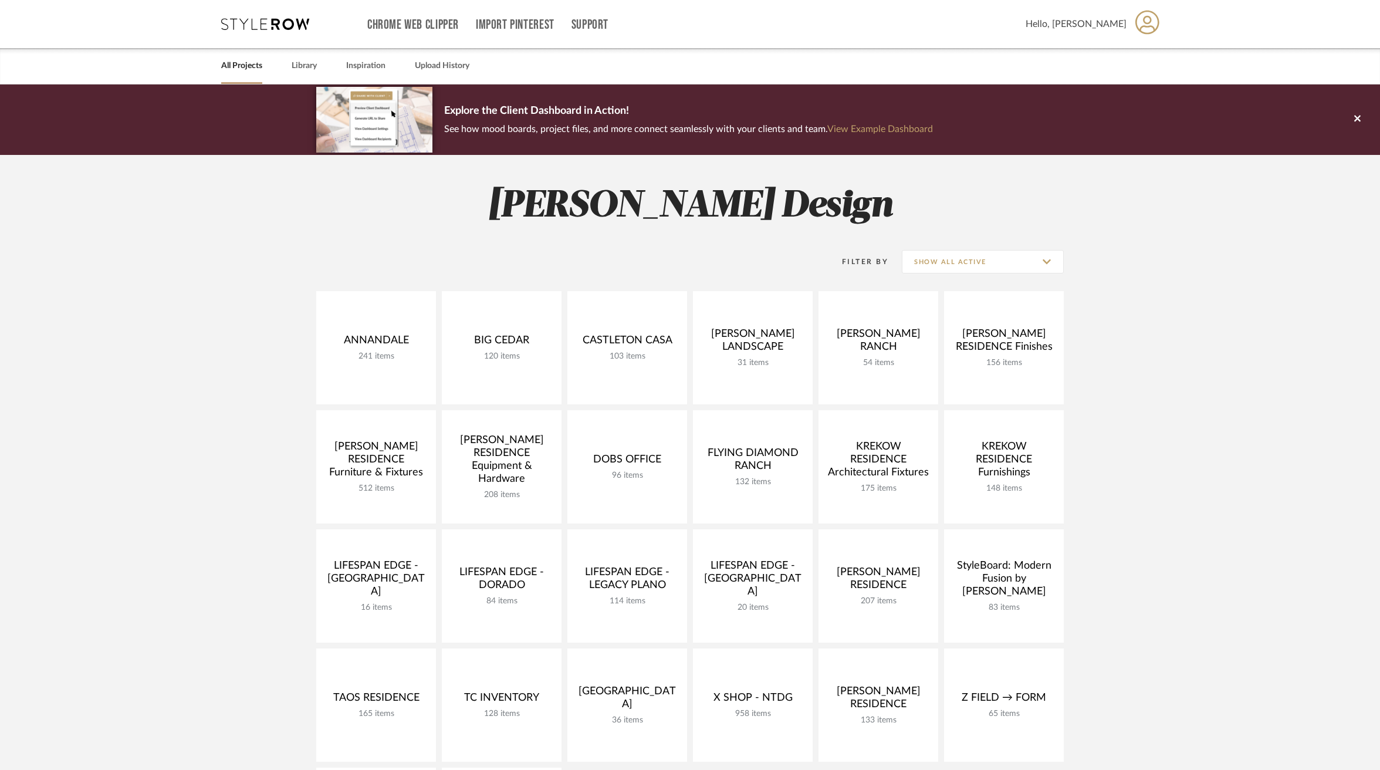
click at [320, 65] on div "All Projects Library Inspiration Upload History" at bounding box center [690, 66] width 973 height 36
click at [309, 65] on link "Library" at bounding box center [304, 66] width 25 height 16
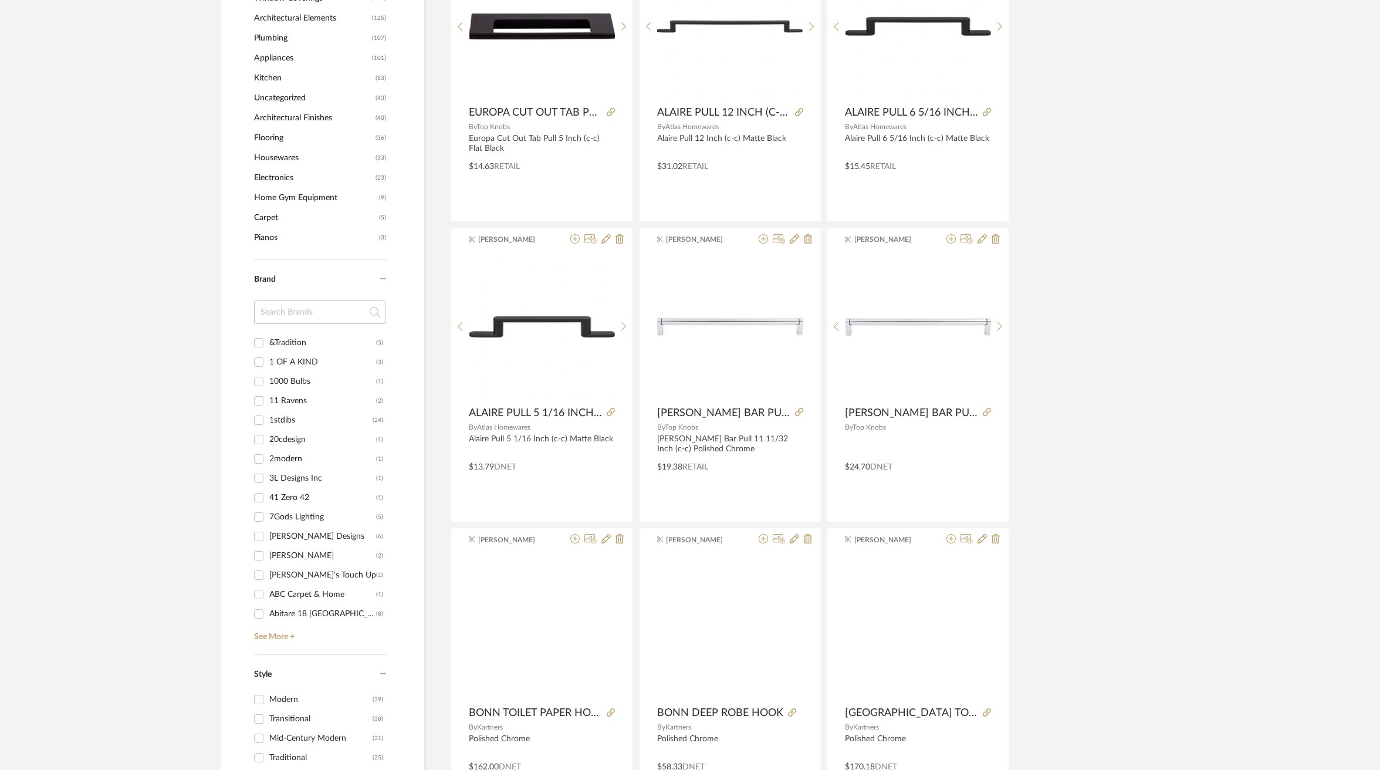
scroll to position [910, 0]
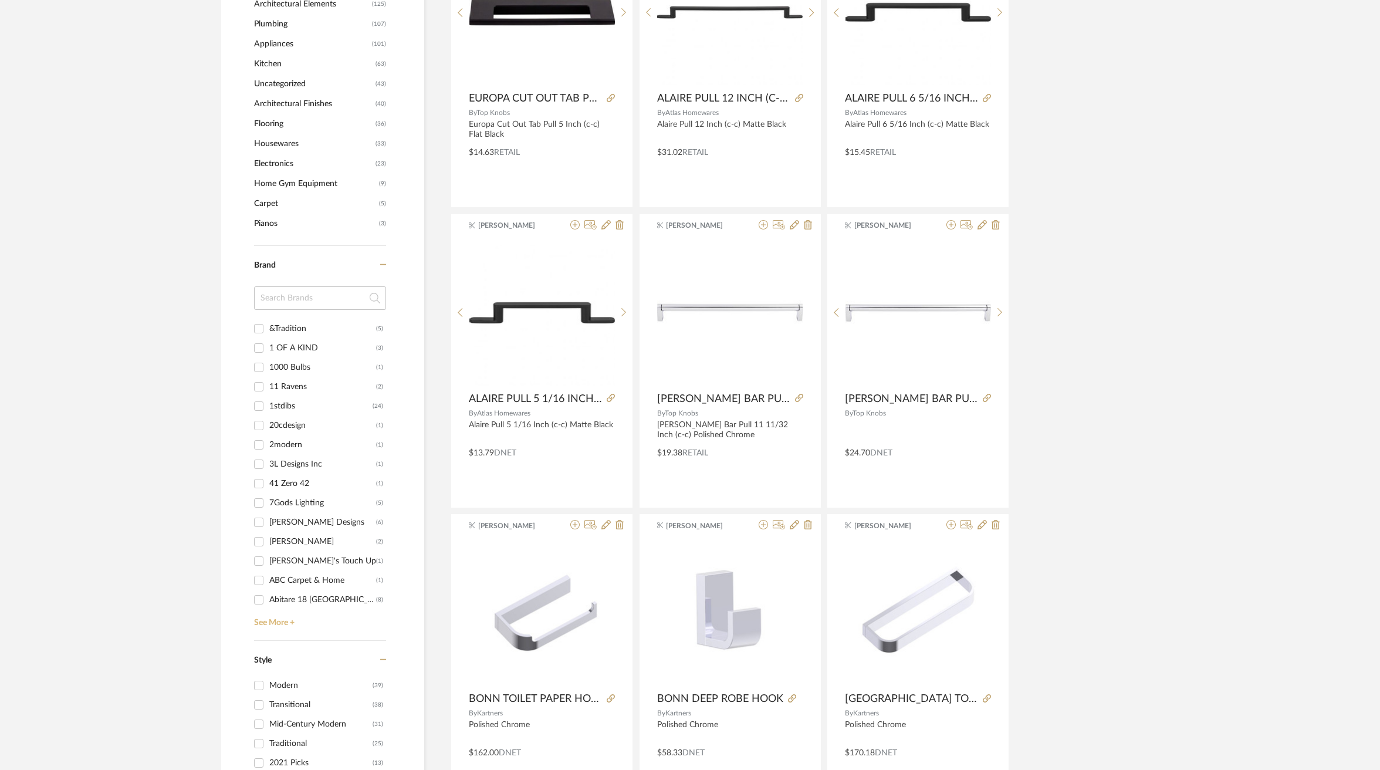
click at [277, 625] on link "See More +" at bounding box center [318, 618] width 135 height 19
click at [285, 459] on div "Abyss & Habidecor" at bounding box center [319, 465] width 100 height 19
click at [268, 459] on input "Abyss & Habidecor (118)" at bounding box center [258, 465] width 19 height 19
checkbox input "true"
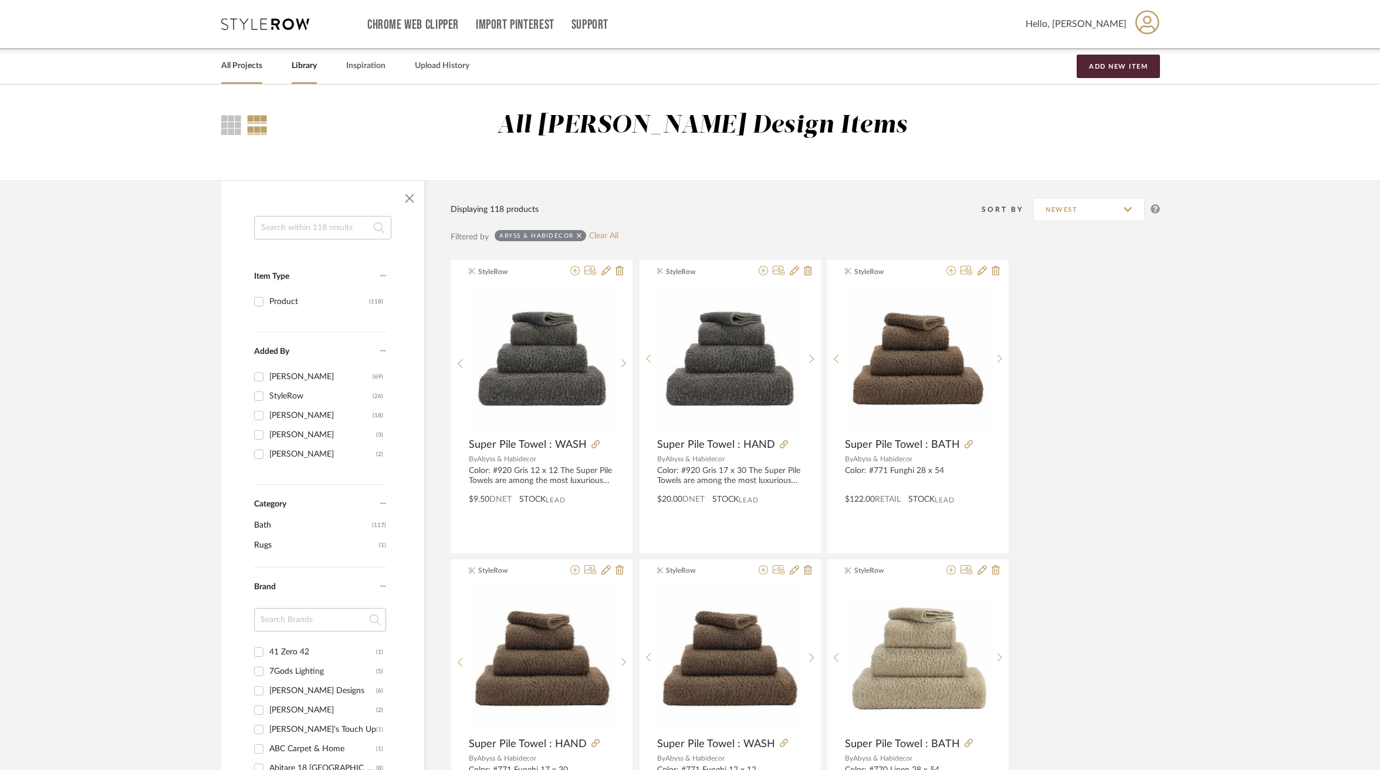
click at [237, 68] on link "All Projects" at bounding box center [241, 66] width 41 height 16
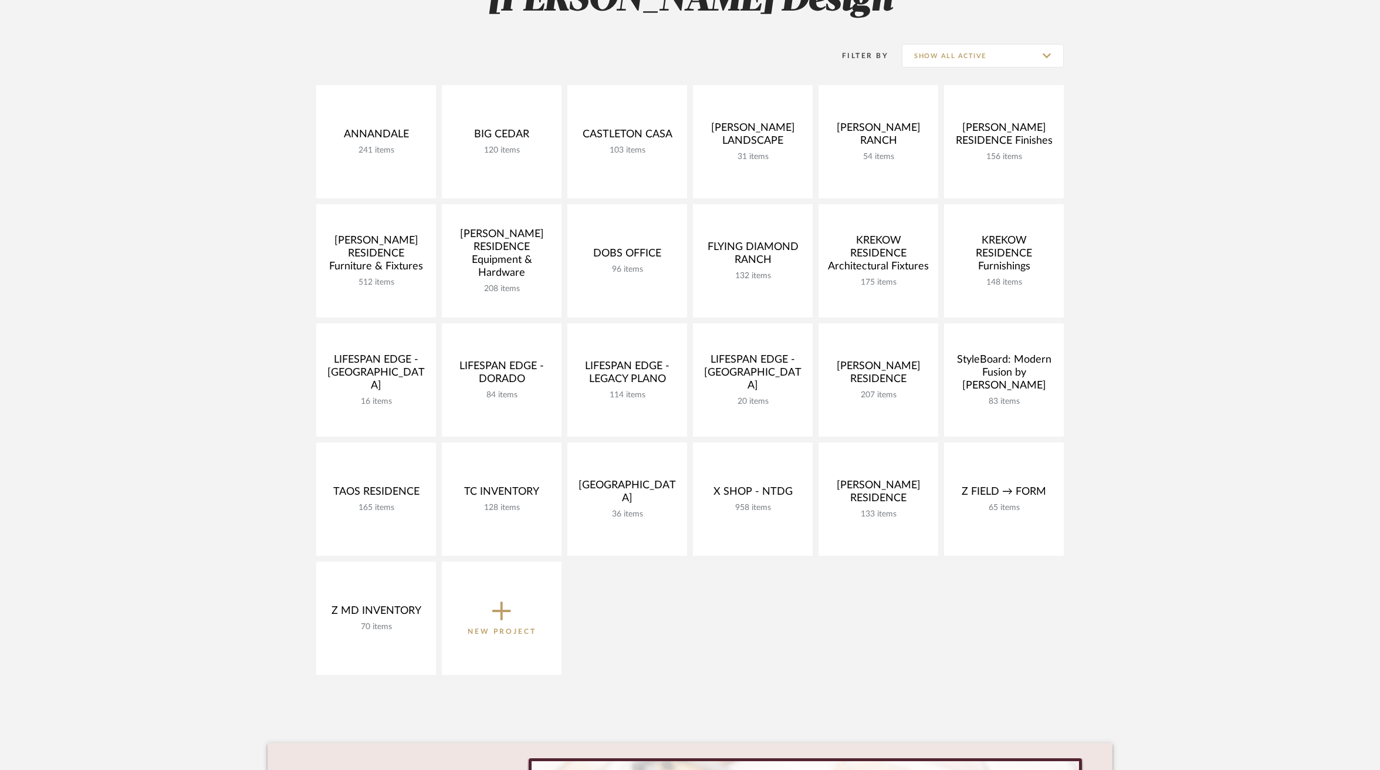
scroll to position [206, 0]
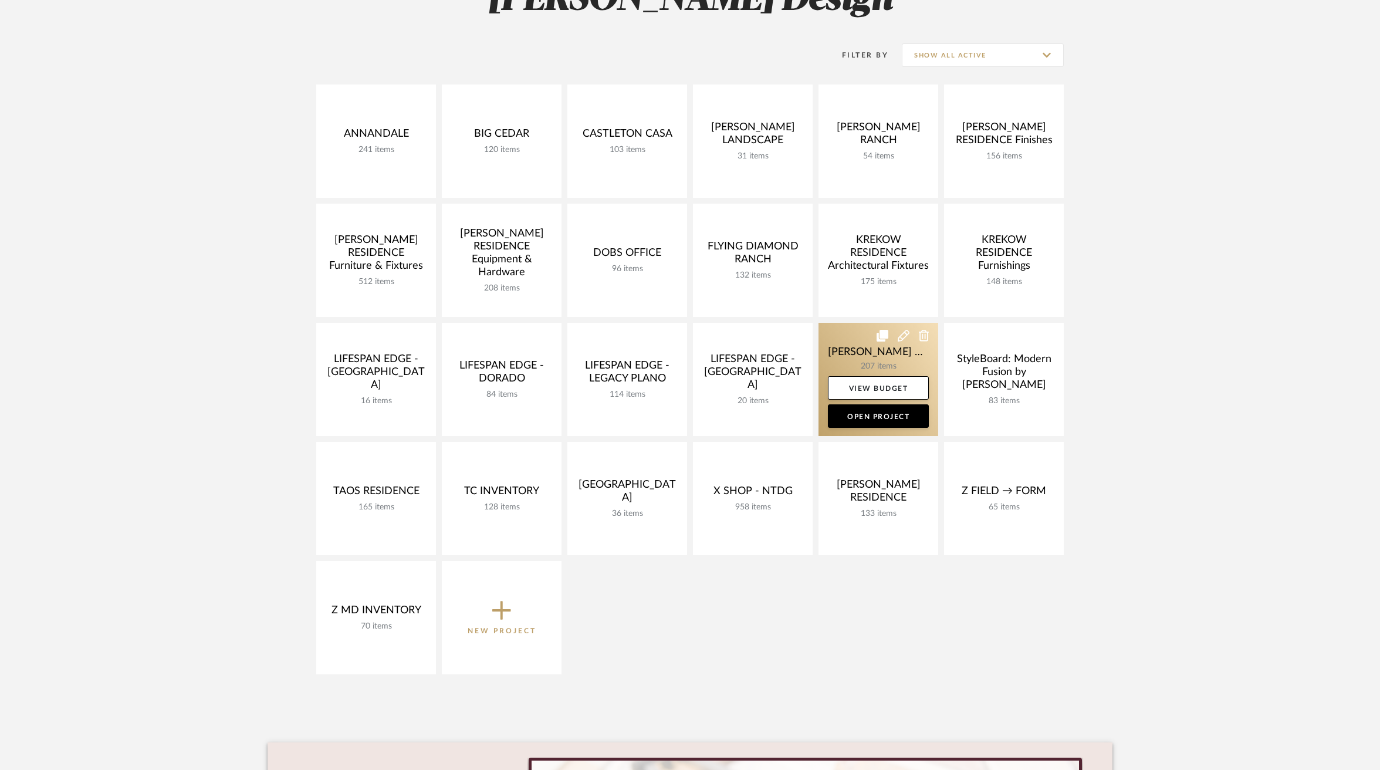
click at [846, 361] on link at bounding box center [878, 379] width 120 height 113
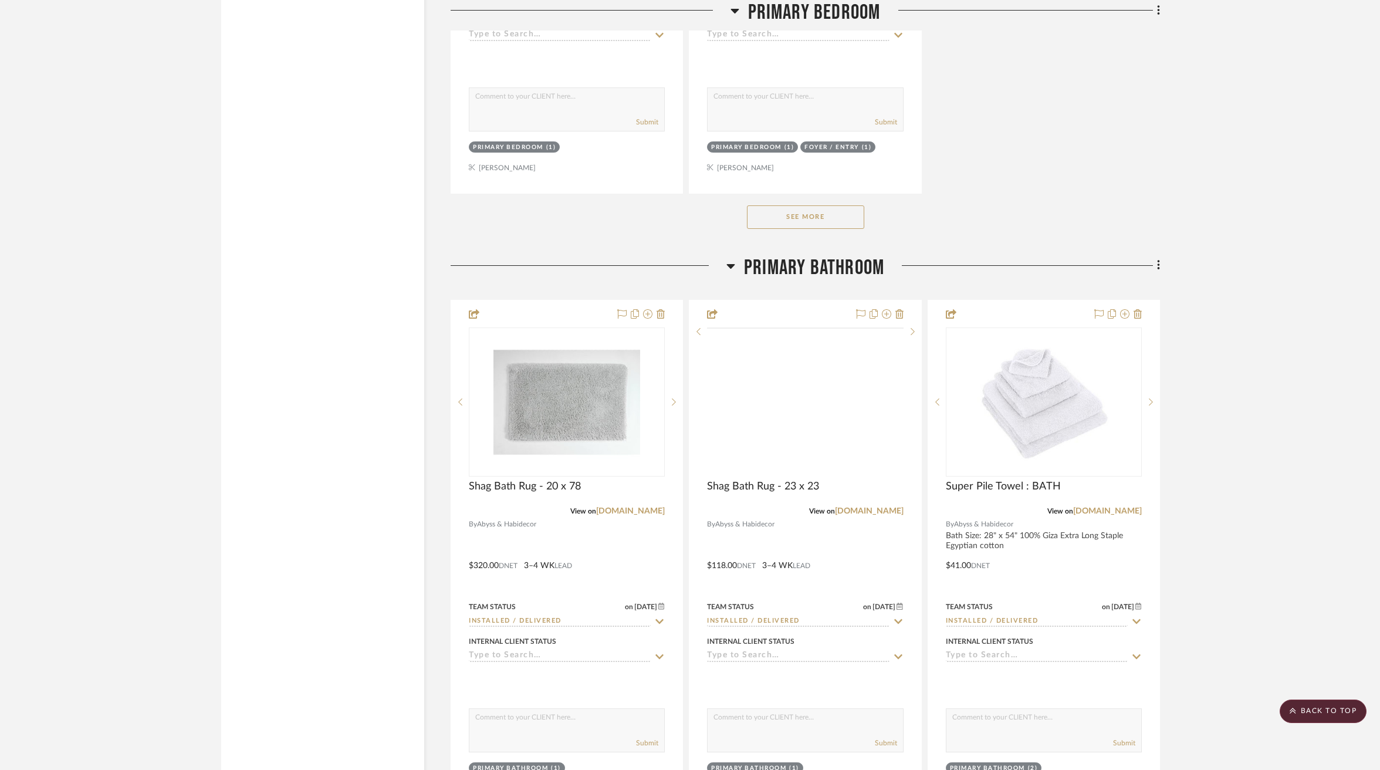
scroll to position [12388, 0]
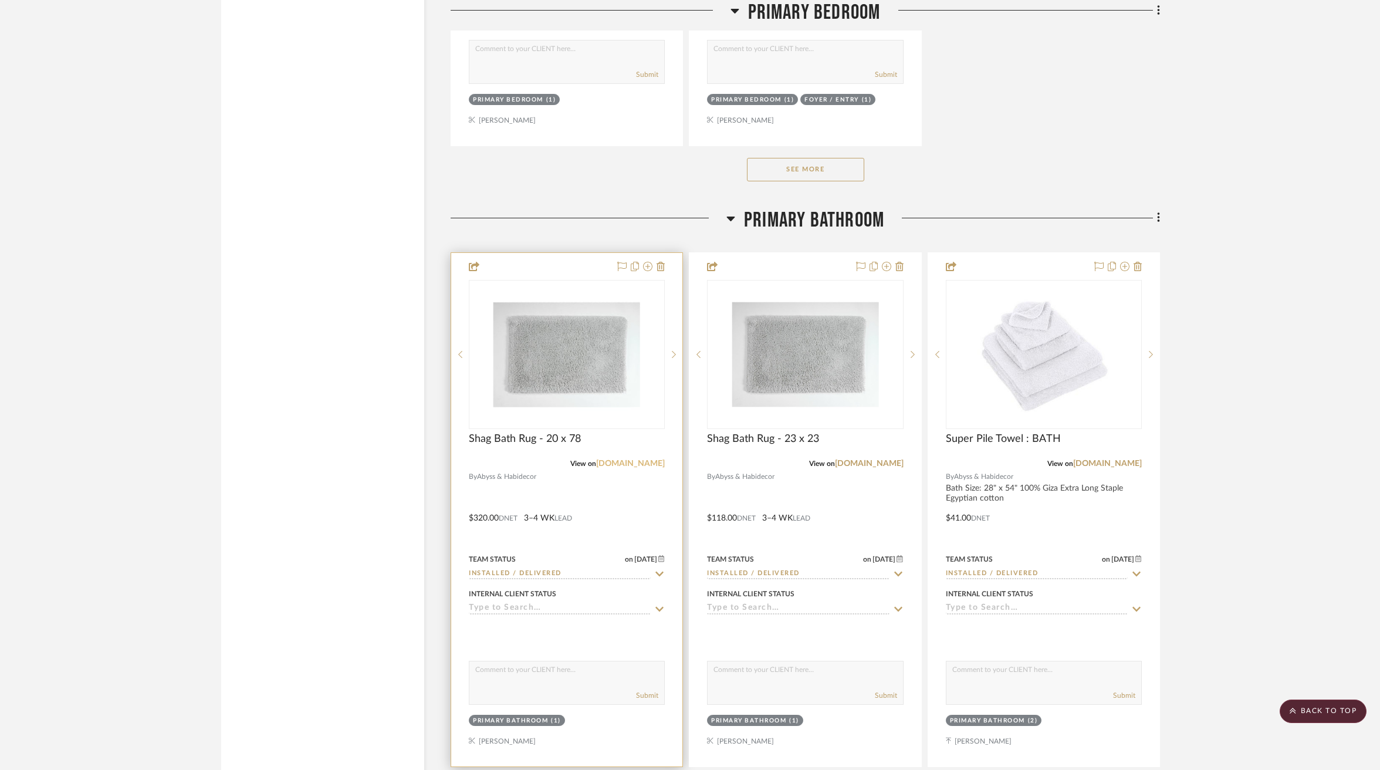
click at [649, 459] on link "abysshabidecor.com" at bounding box center [630, 463] width 69 height 8
